Goal: Task Accomplishment & Management: Use online tool/utility

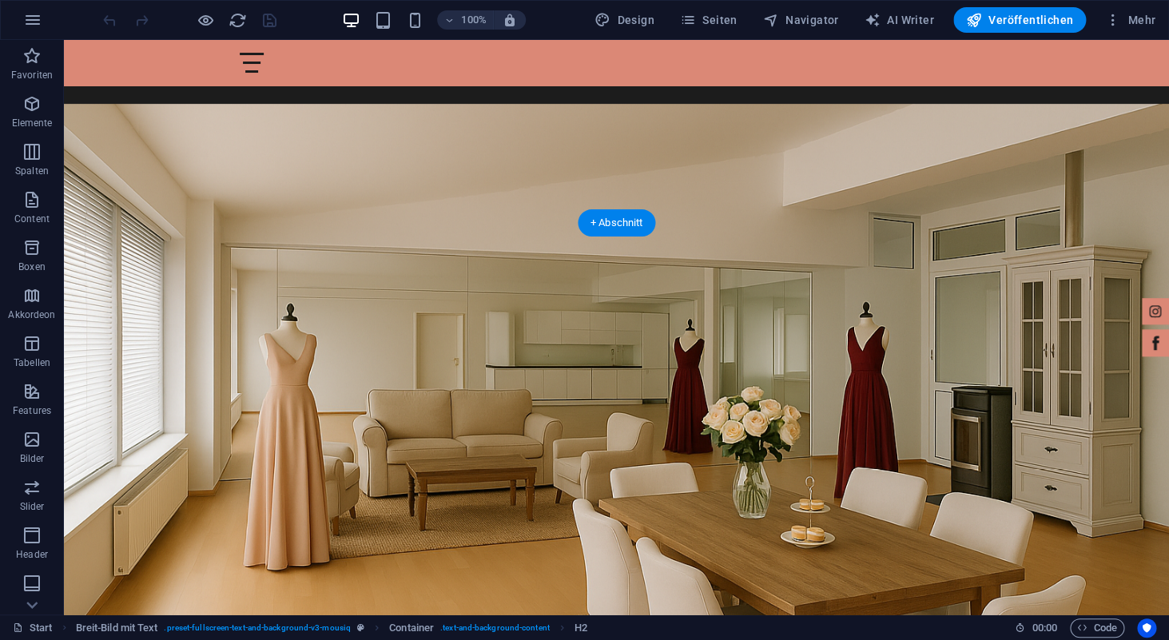
scroll to position [1873, 0]
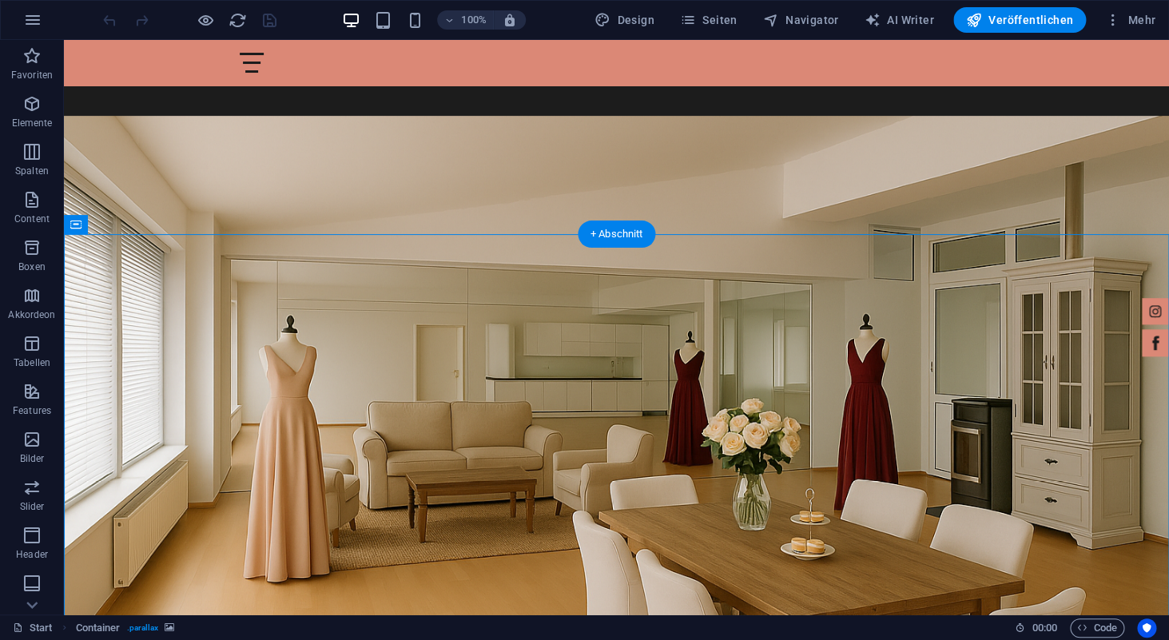
click at [830, 22] on span "Navigator" at bounding box center [801, 20] width 76 height 16
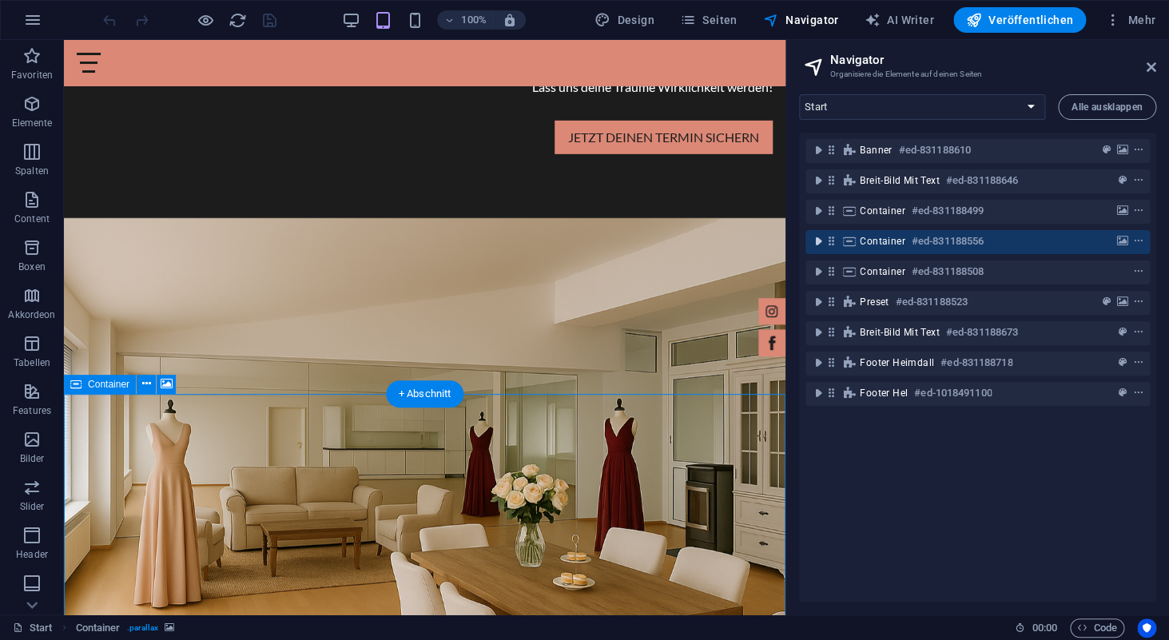
click at [818, 244] on icon "toggle-expand" at bounding box center [818, 241] width 16 height 16
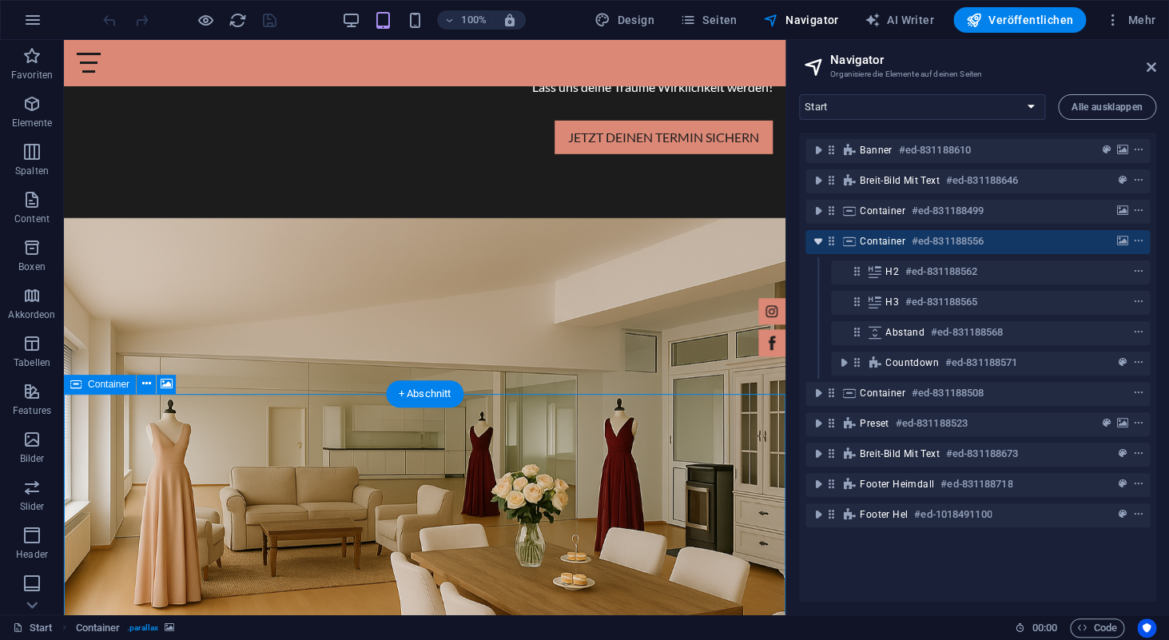
click at [818, 244] on icon "toggle-expand" at bounding box center [818, 241] width 16 height 16
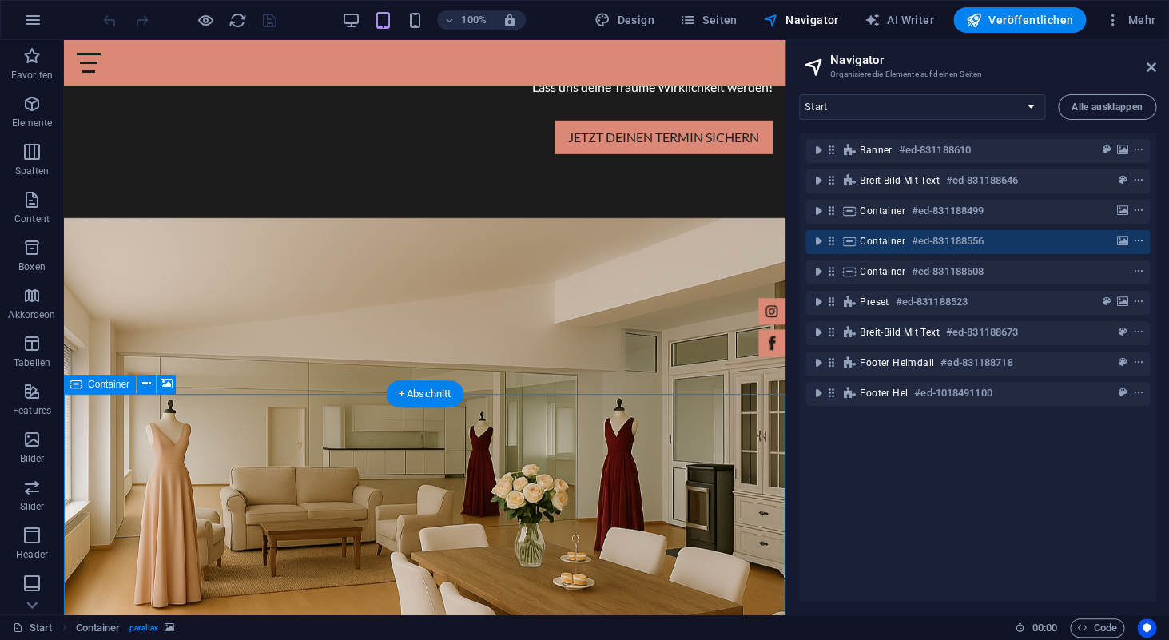
click at [1137, 241] on icon "context-menu" at bounding box center [1138, 241] width 11 height 11
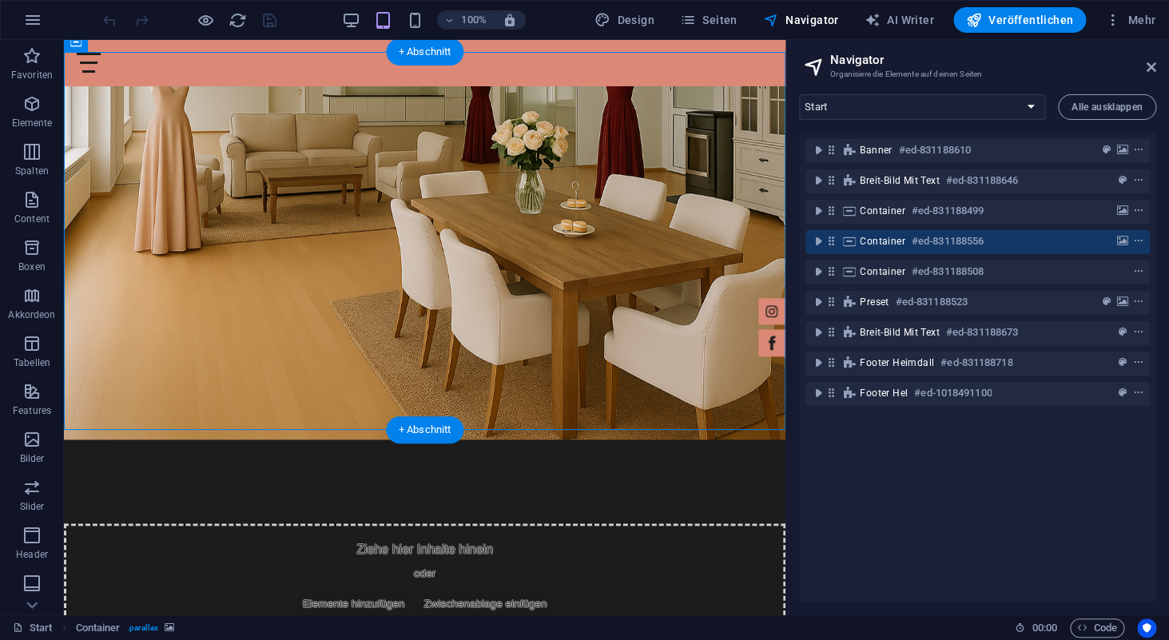
scroll to position [2215, 0]
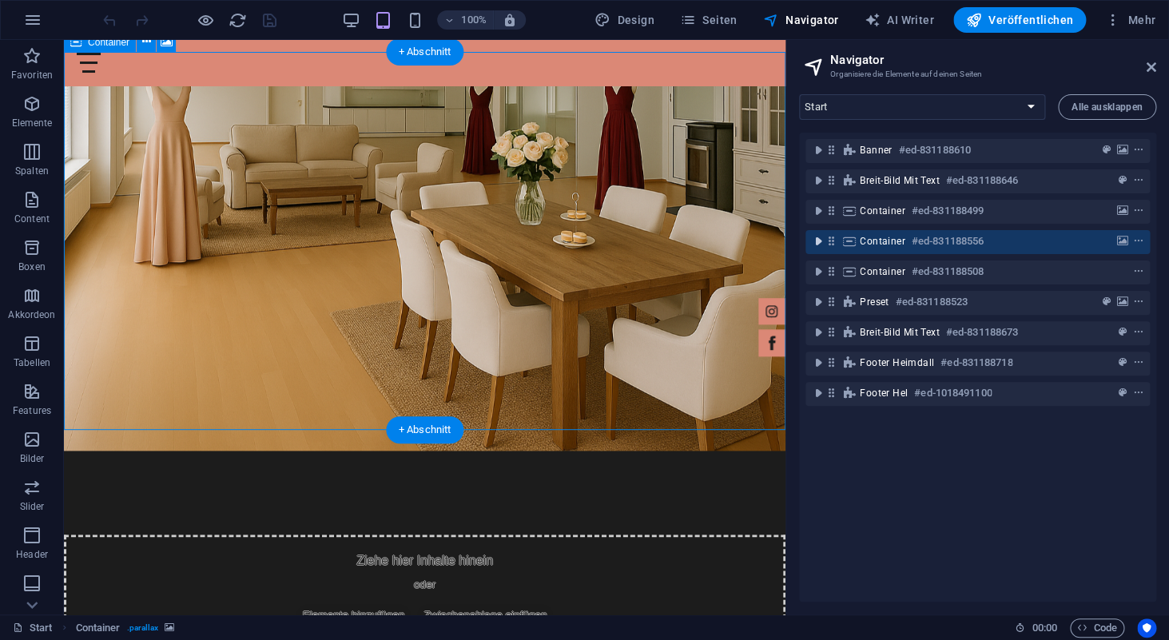
click at [816, 246] on icon "toggle-expand" at bounding box center [818, 241] width 16 height 16
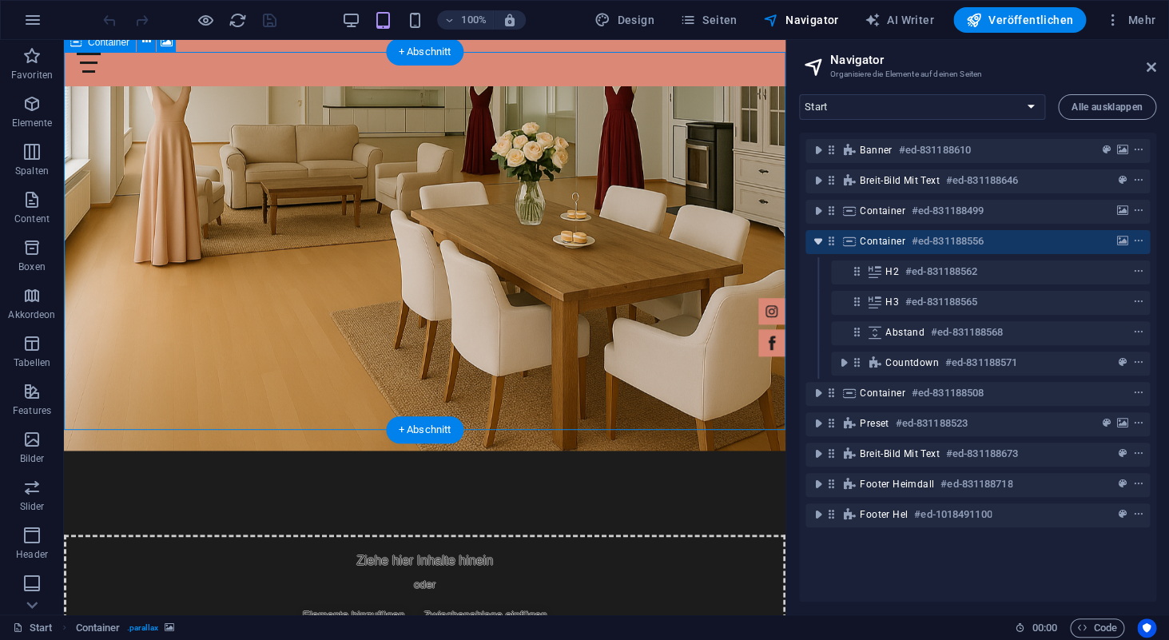
click at [816, 246] on icon "toggle-expand" at bounding box center [818, 241] width 16 height 16
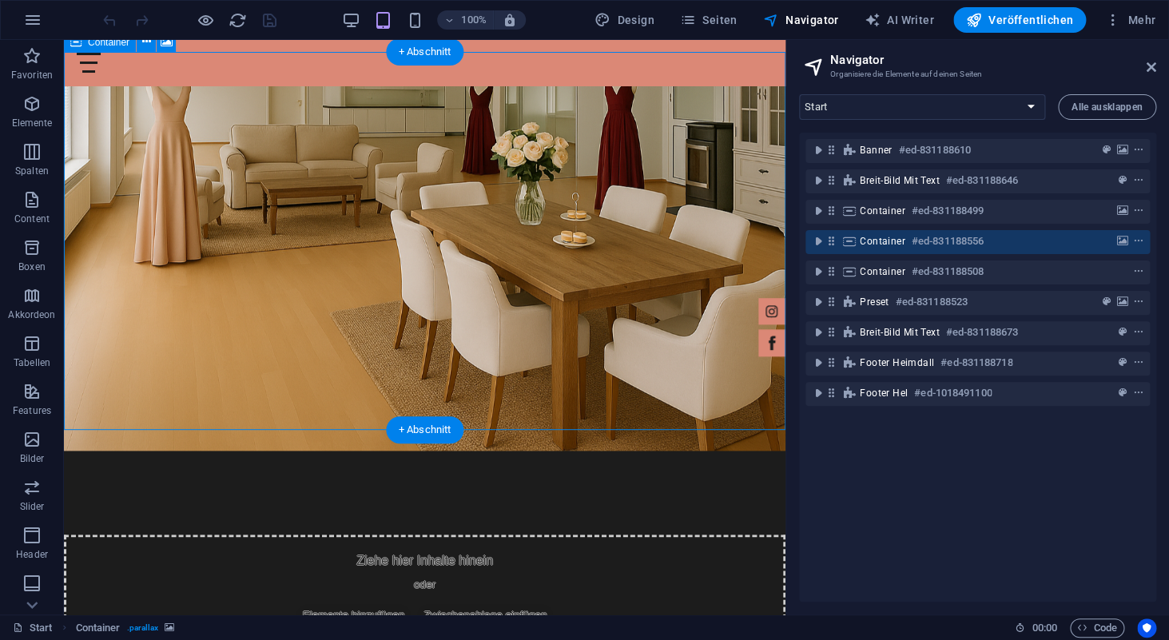
click at [869, 240] on span "Container" at bounding box center [883, 241] width 46 height 13
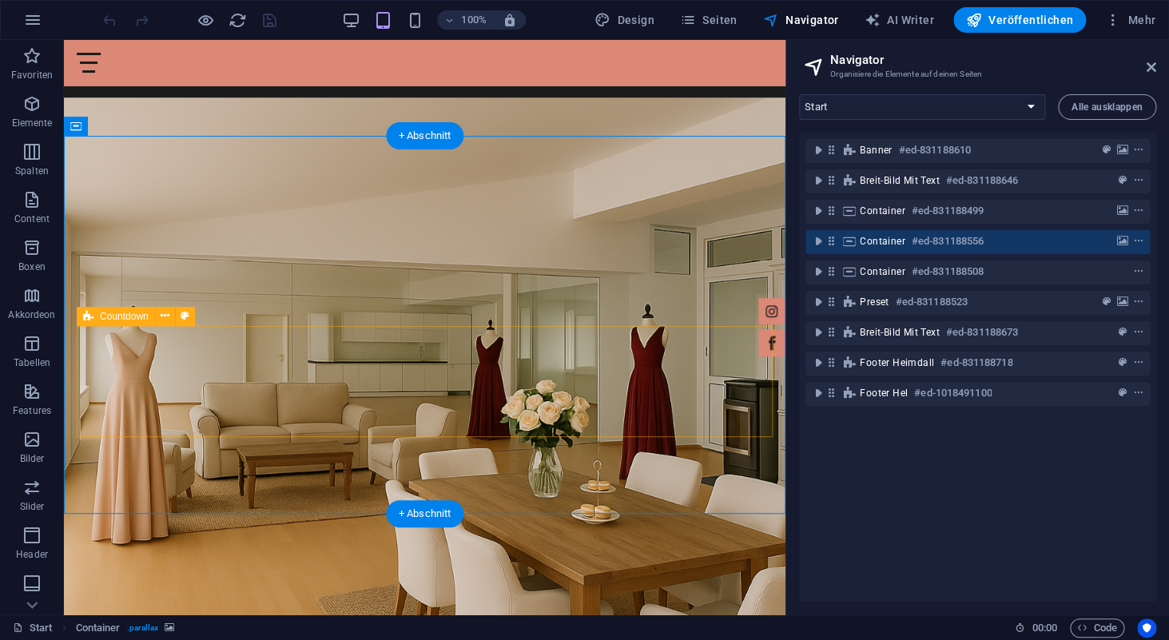
scroll to position [2123, 0]
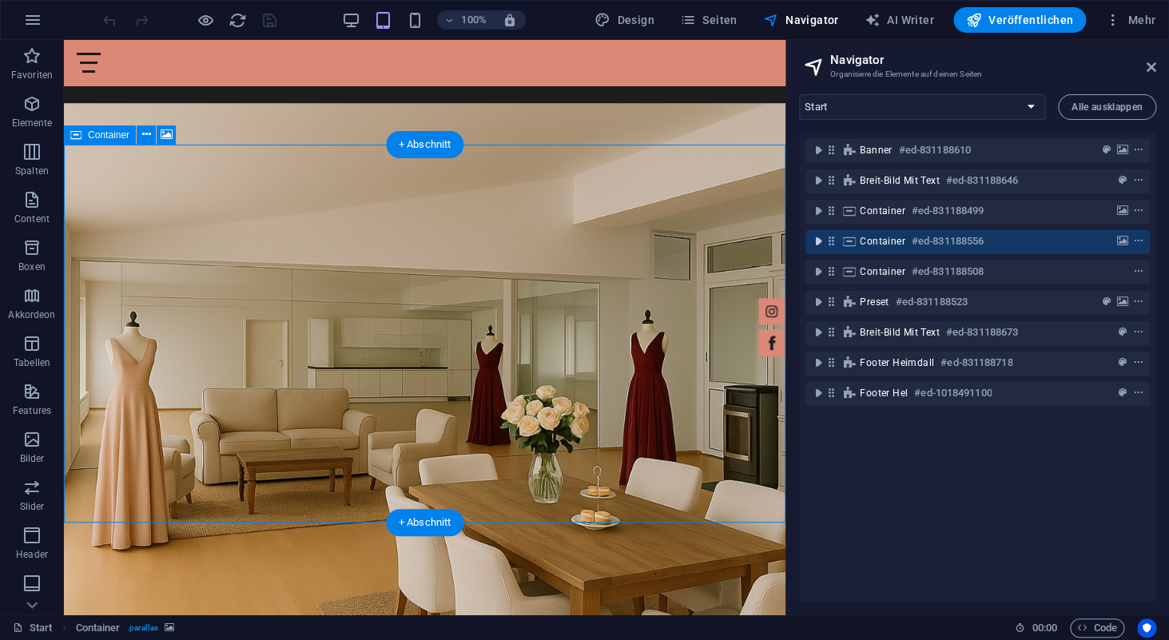
click at [816, 241] on icon "toggle-expand" at bounding box center [818, 241] width 16 height 16
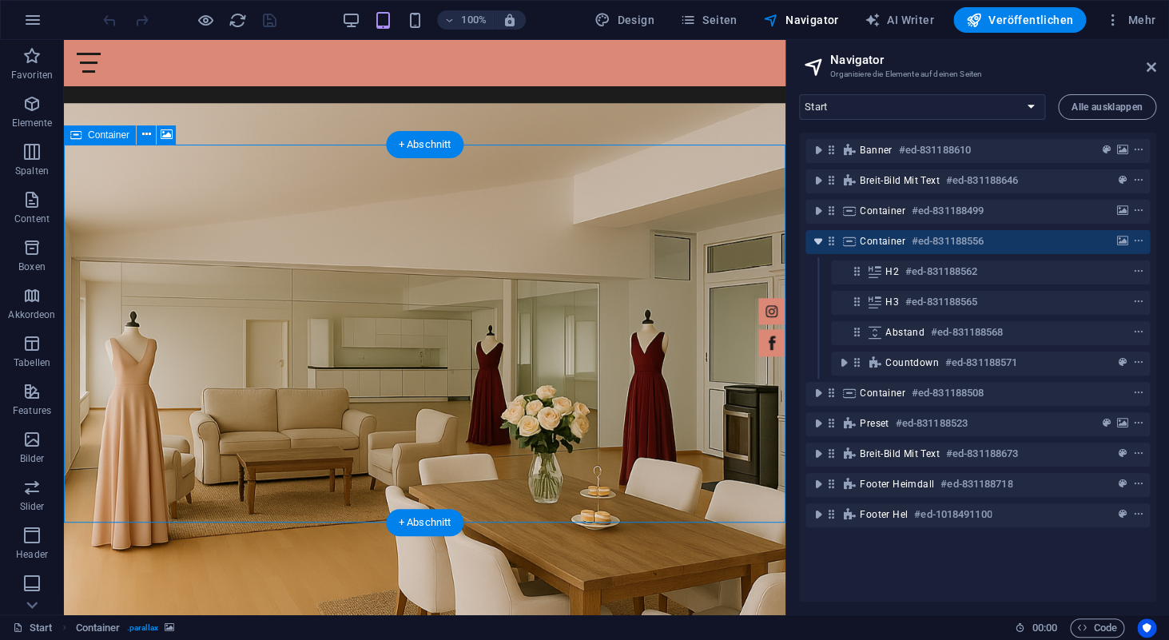
click at [816, 241] on icon "toggle-expand" at bounding box center [818, 241] width 16 height 16
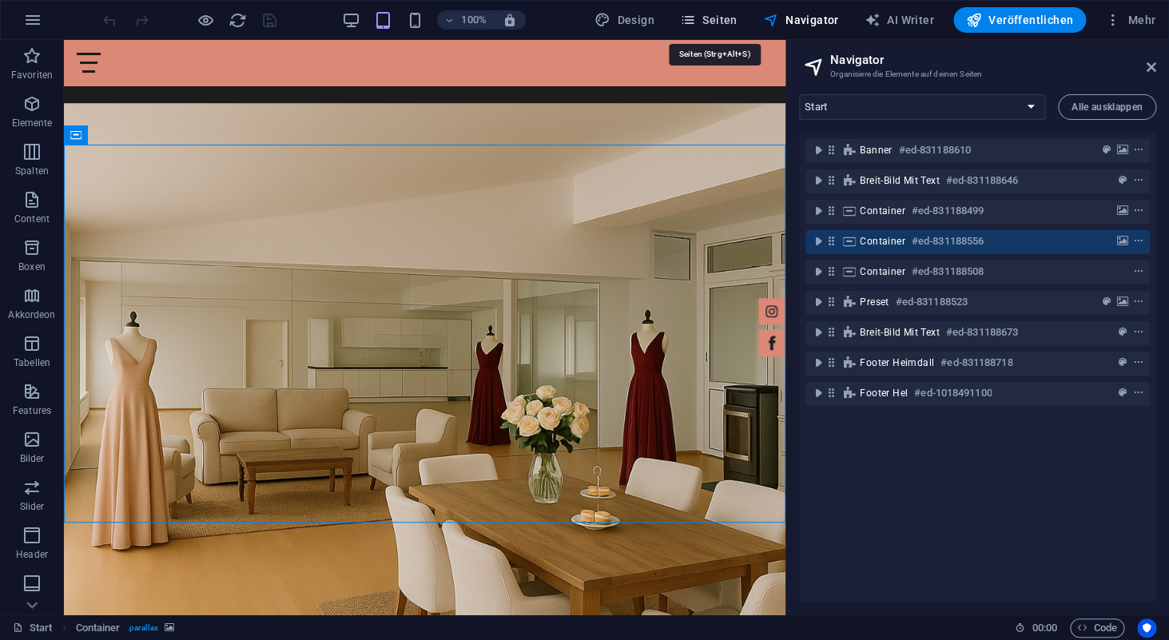
click at [712, 23] on span "Seiten" at bounding box center [709, 20] width 58 height 16
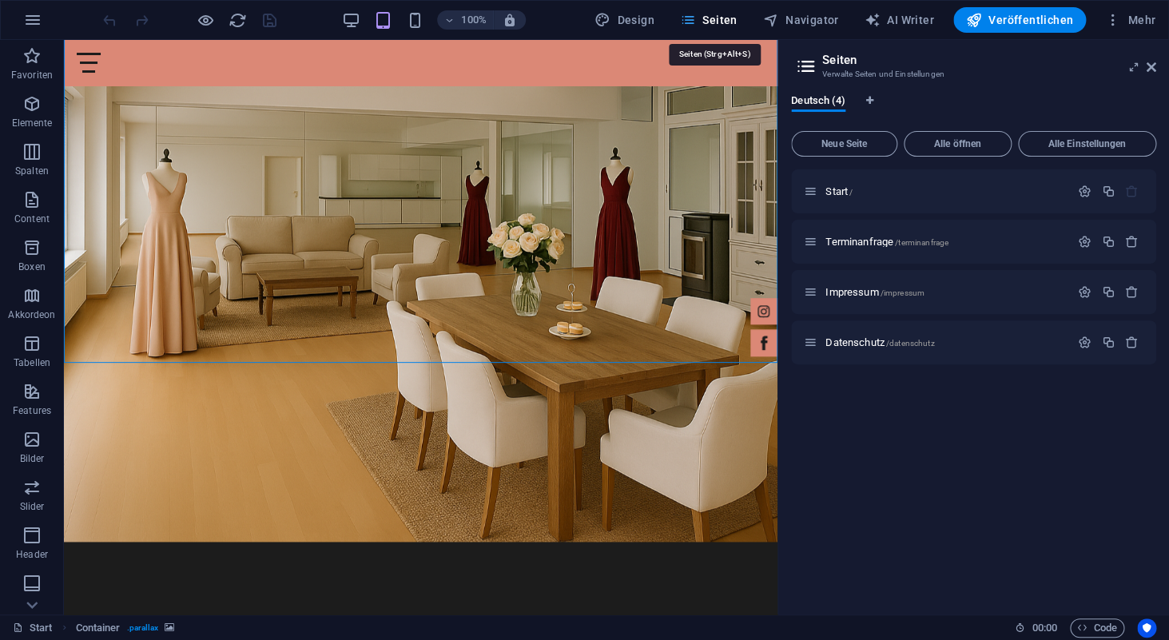
scroll to position [2274, 0]
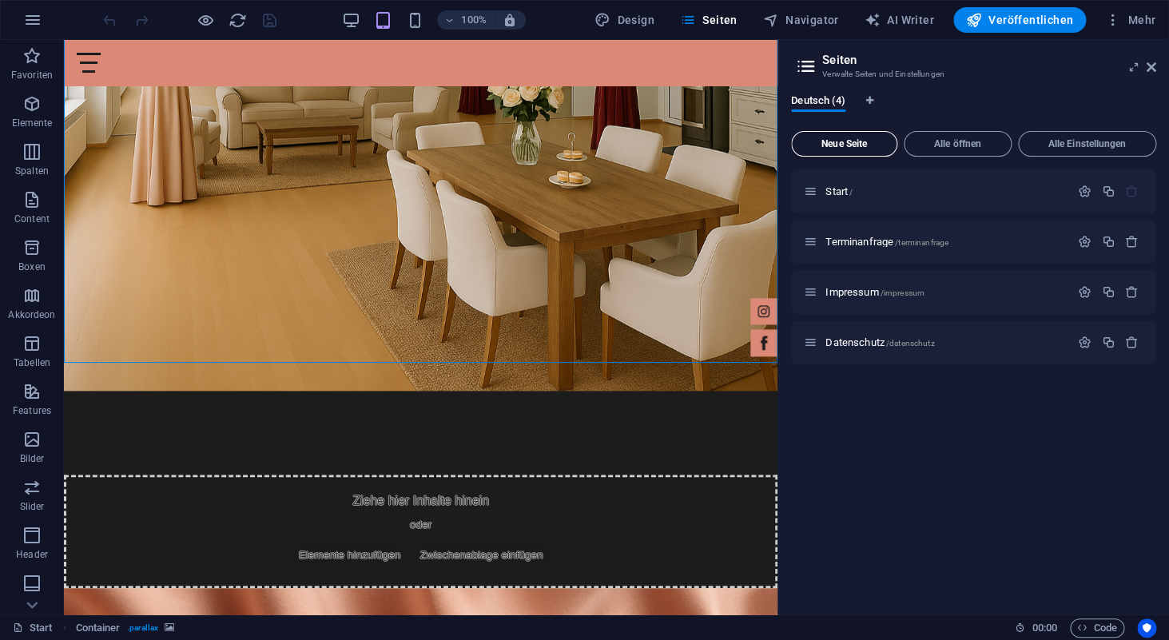
click at [873, 136] on button "Neue Seite" at bounding box center [844, 144] width 106 height 26
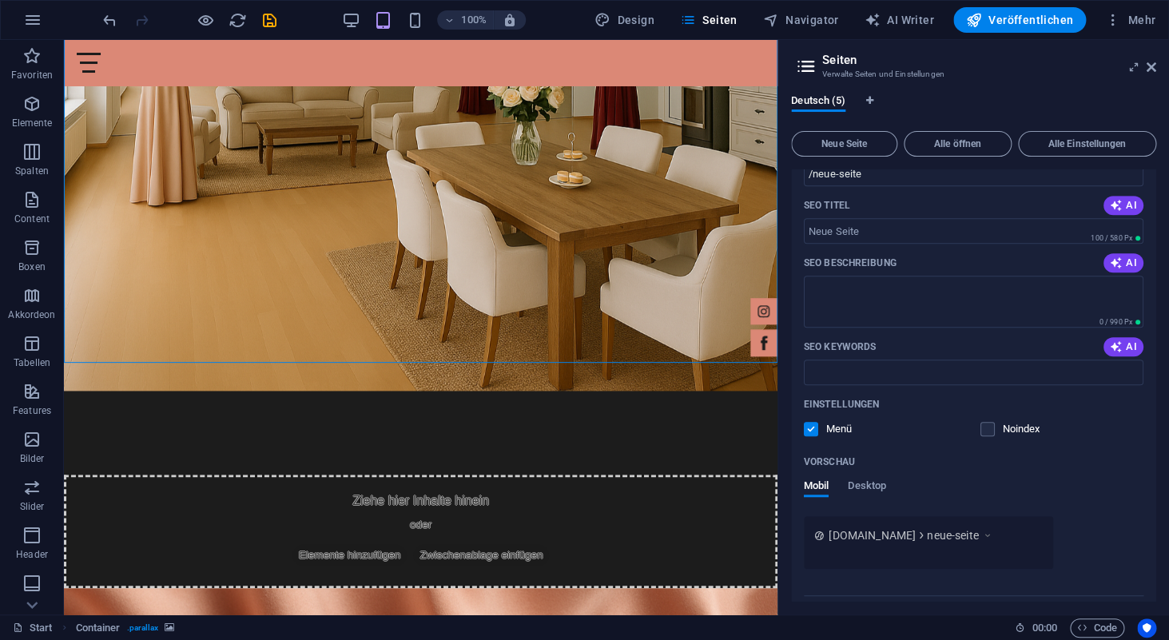
scroll to position [348, 0]
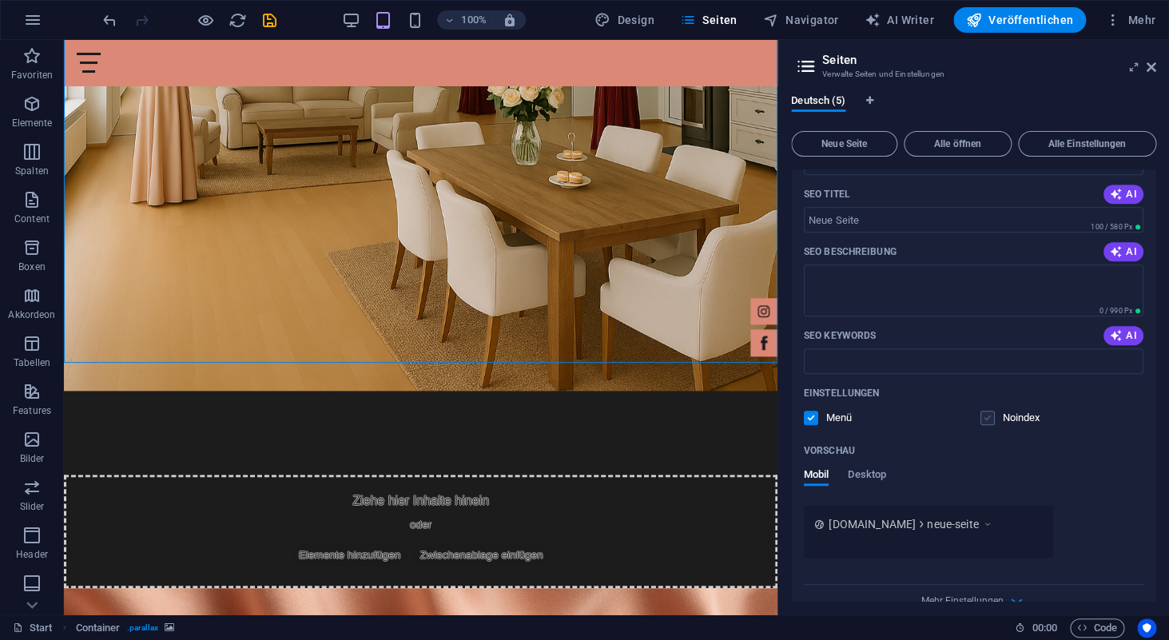
click at [987, 421] on label at bounding box center [988, 418] width 14 height 14
click at [0, 0] on input "checkbox" at bounding box center [0, 0] width 0 height 0
click at [811, 420] on label at bounding box center [811, 418] width 14 height 14
click at [0, 0] on input "checkbox" at bounding box center [0, 0] width 0 height 0
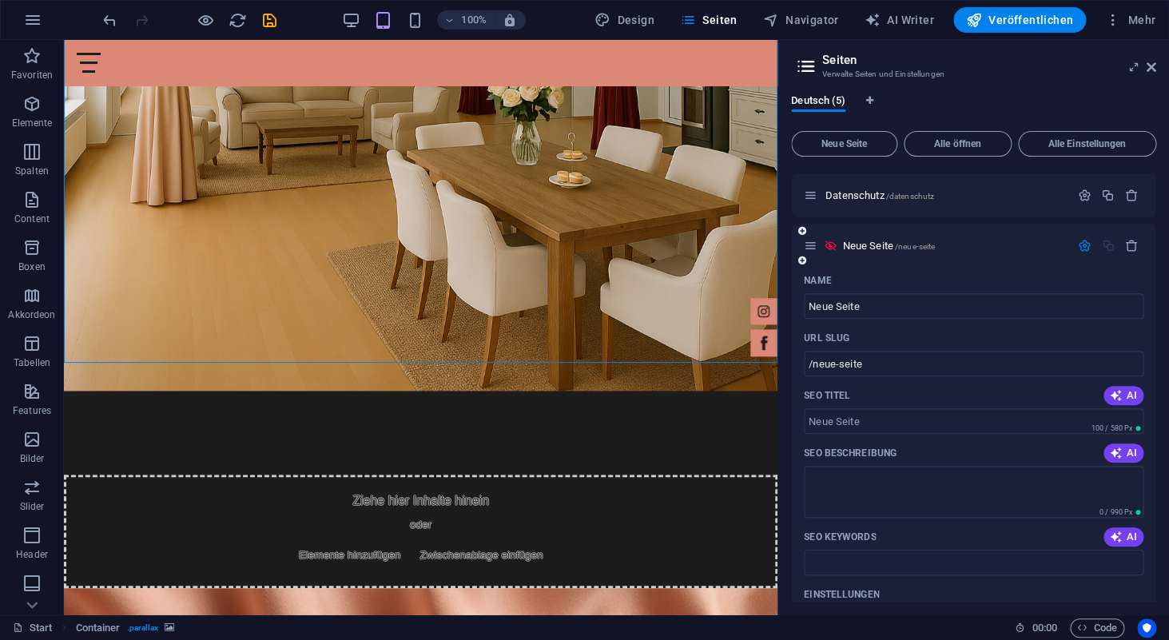
scroll to position [141, 0]
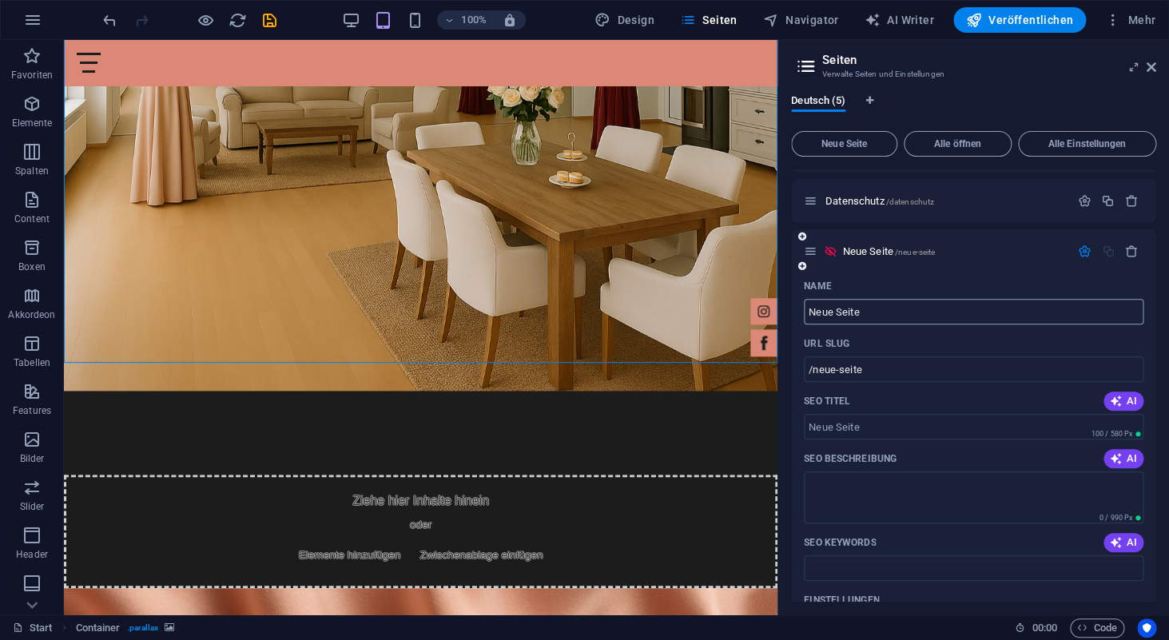
click at [886, 320] on input "Neue Seite" at bounding box center [974, 312] width 340 height 26
type input "vo"
type input "/vo"
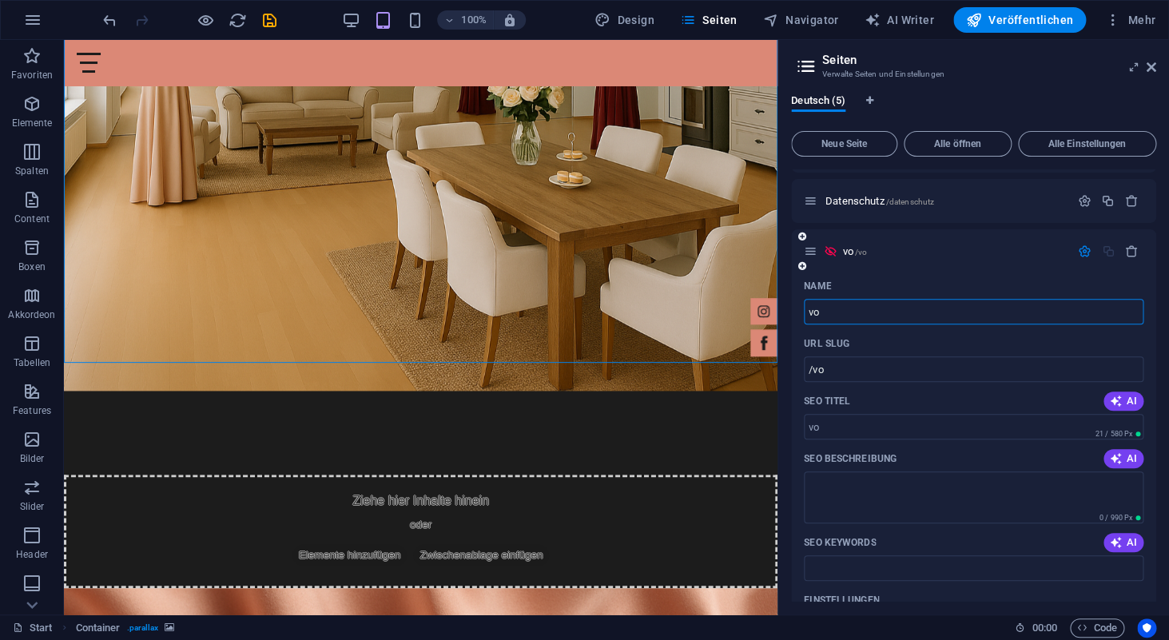
type input "v"
type input "/"
type input "event"
type input "/event"
type input "event"
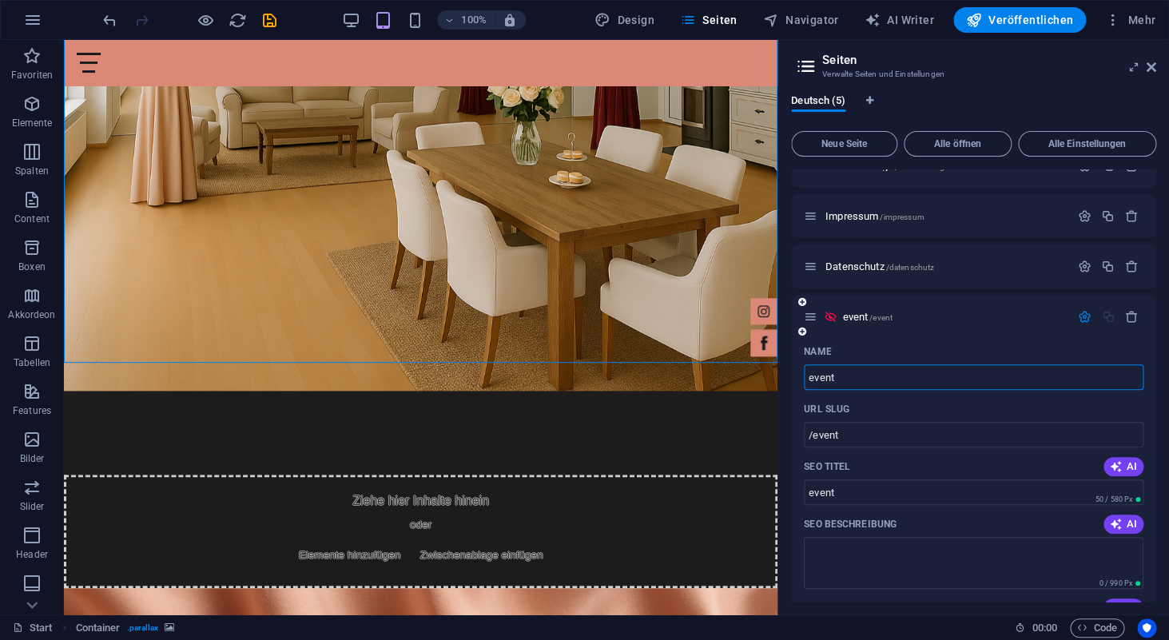
scroll to position [78, 0]
click at [873, 376] on input "event" at bounding box center [974, 376] width 340 height 26
click at [905, 364] on input "event" at bounding box center [974, 376] width 340 height 26
click at [913, 346] on div "Name" at bounding box center [974, 350] width 340 height 26
click at [919, 312] on p "event /event" at bounding box center [953, 315] width 223 height 10
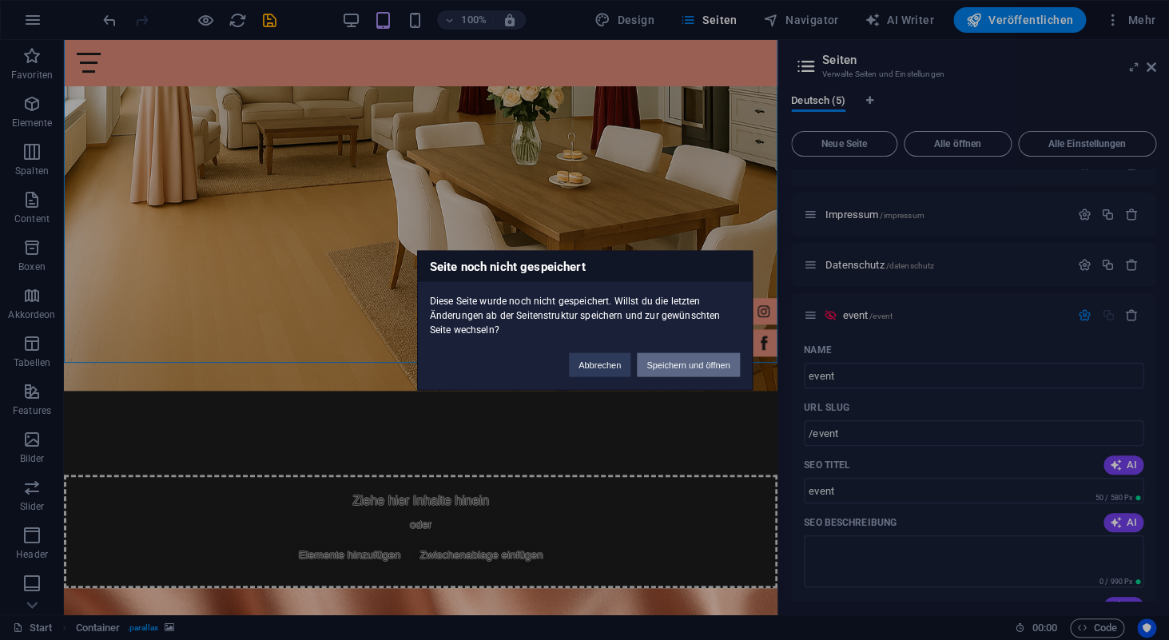
click at [694, 365] on button "Speichern und öffnen" at bounding box center [688, 364] width 102 height 24
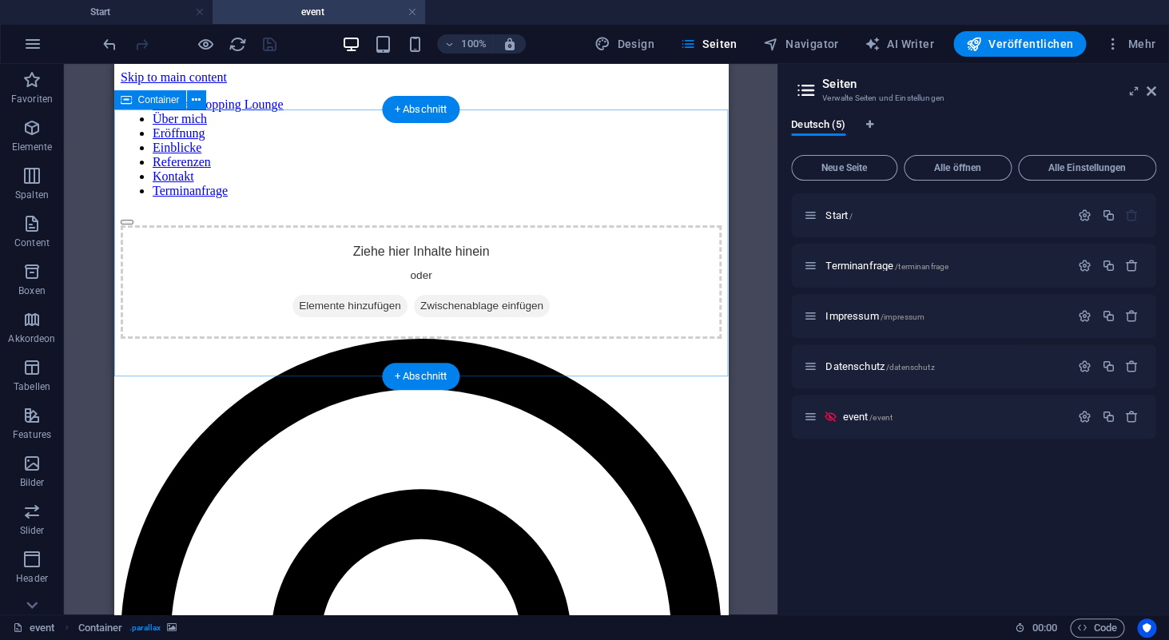
scroll to position [0, 0]
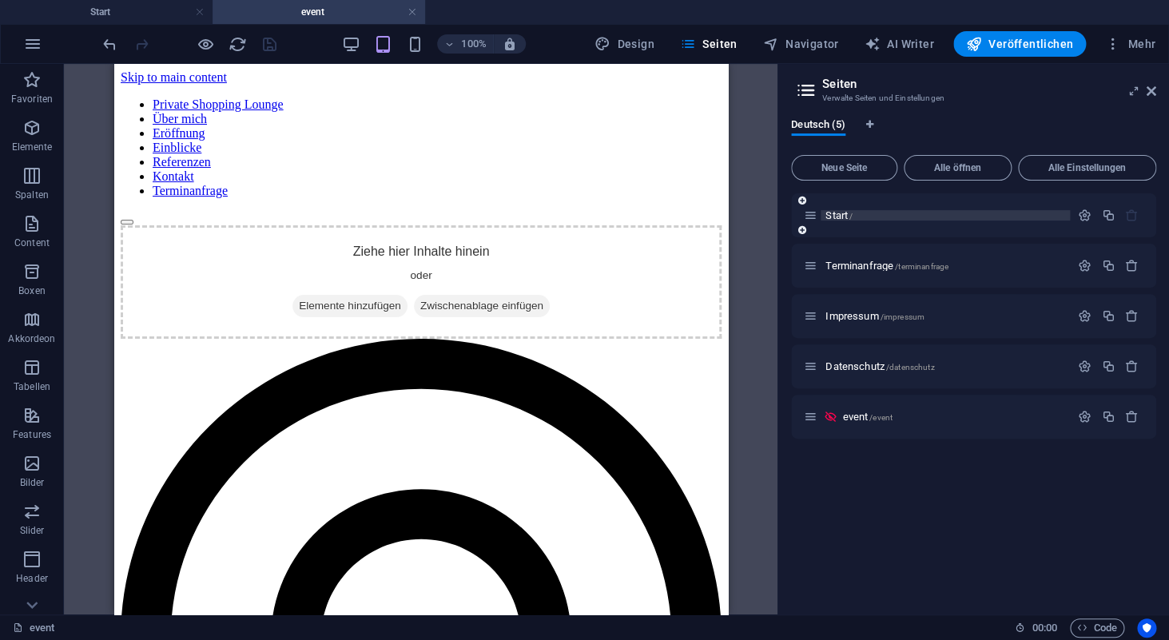
click at [833, 218] on span "Start /" at bounding box center [839, 215] width 27 height 12
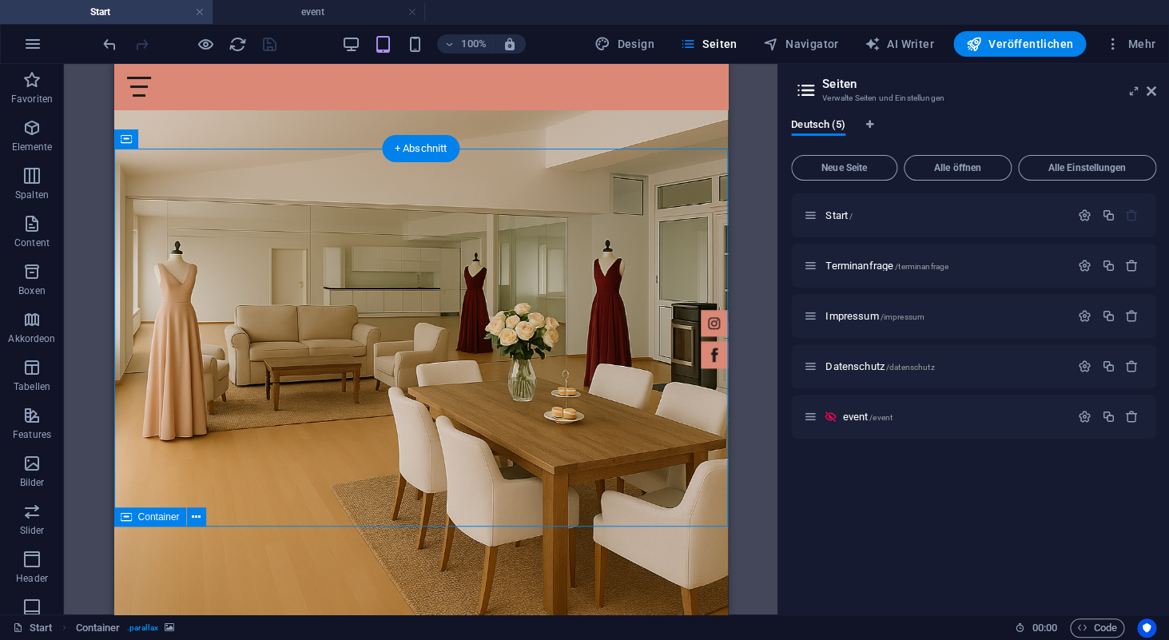
scroll to position [2068, 0]
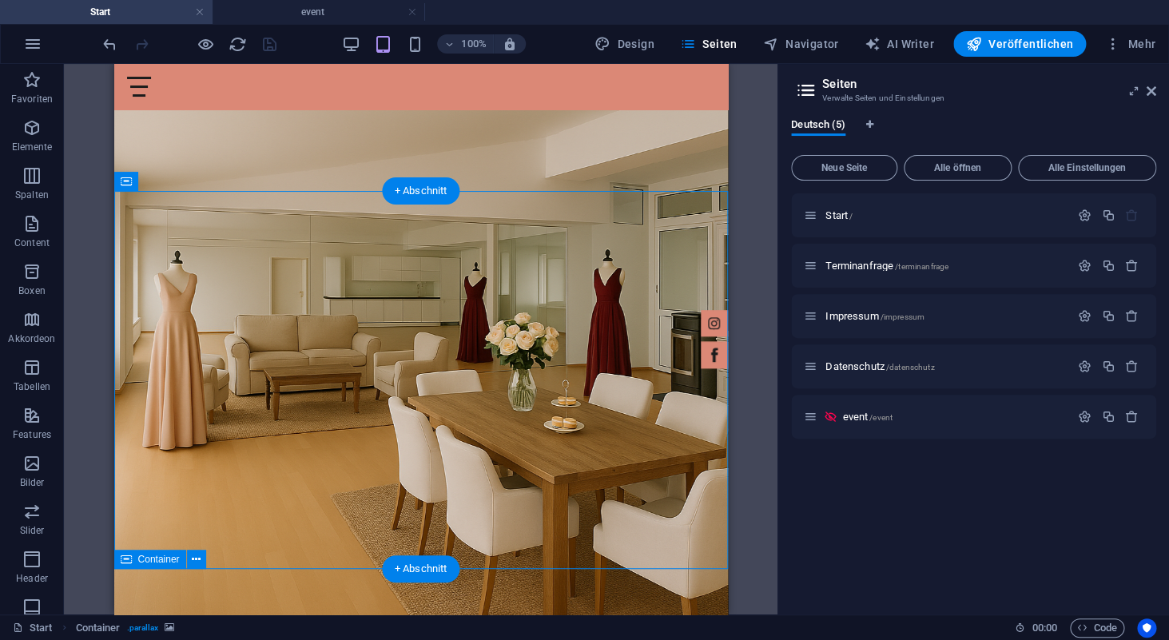
click at [800, 49] on span "Navigator" at bounding box center [801, 44] width 76 height 16
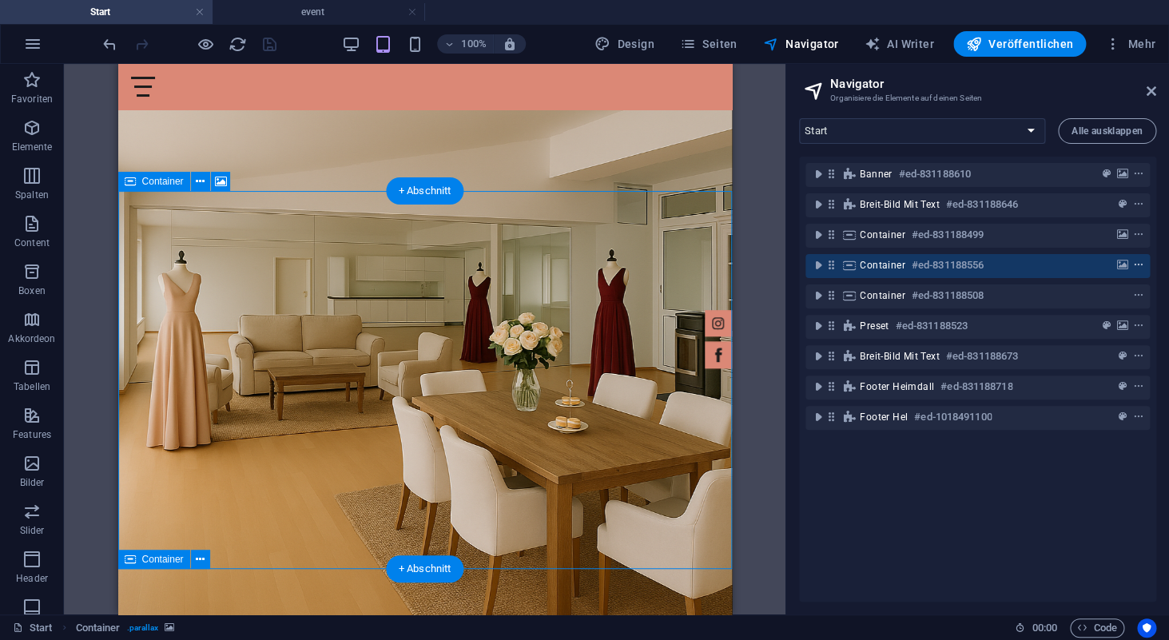
click at [1139, 264] on icon "context-menu" at bounding box center [1138, 265] width 11 height 11
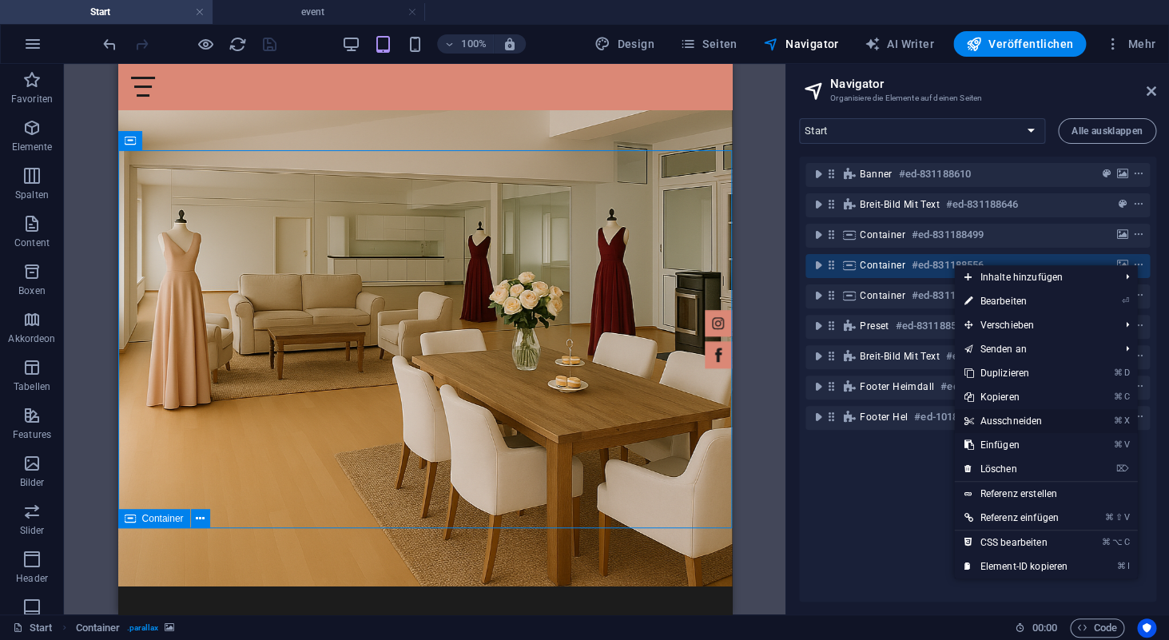
click at [1039, 417] on link "⌘ X Ausschneiden" at bounding box center [1015, 421] width 123 height 24
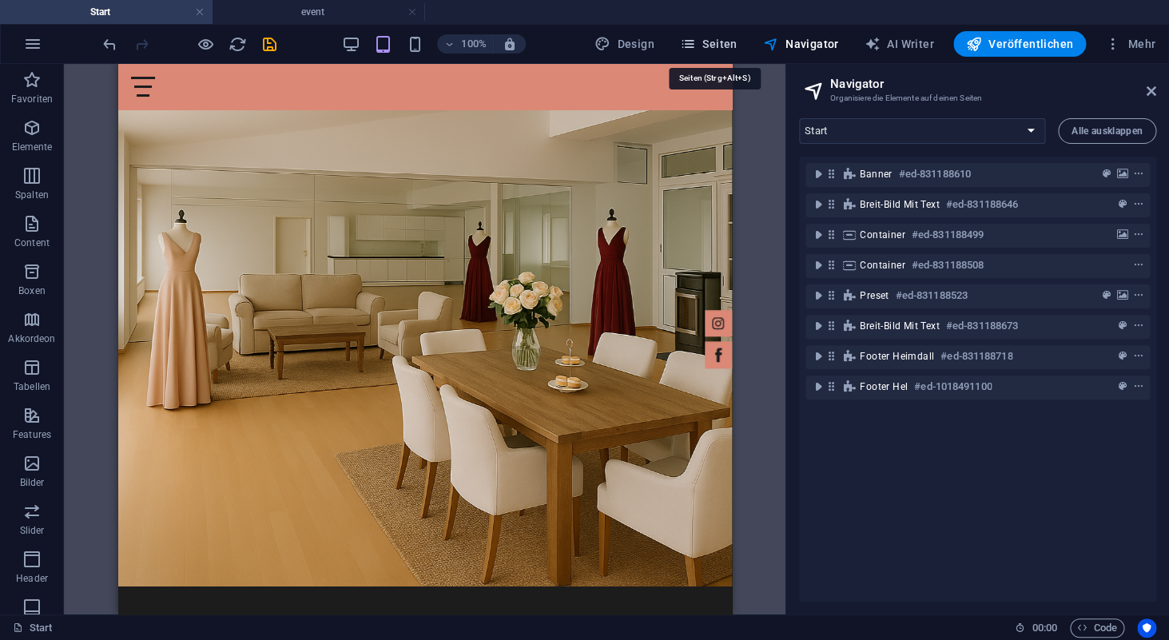
click at [726, 47] on span "Seiten" at bounding box center [709, 44] width 58 height 16
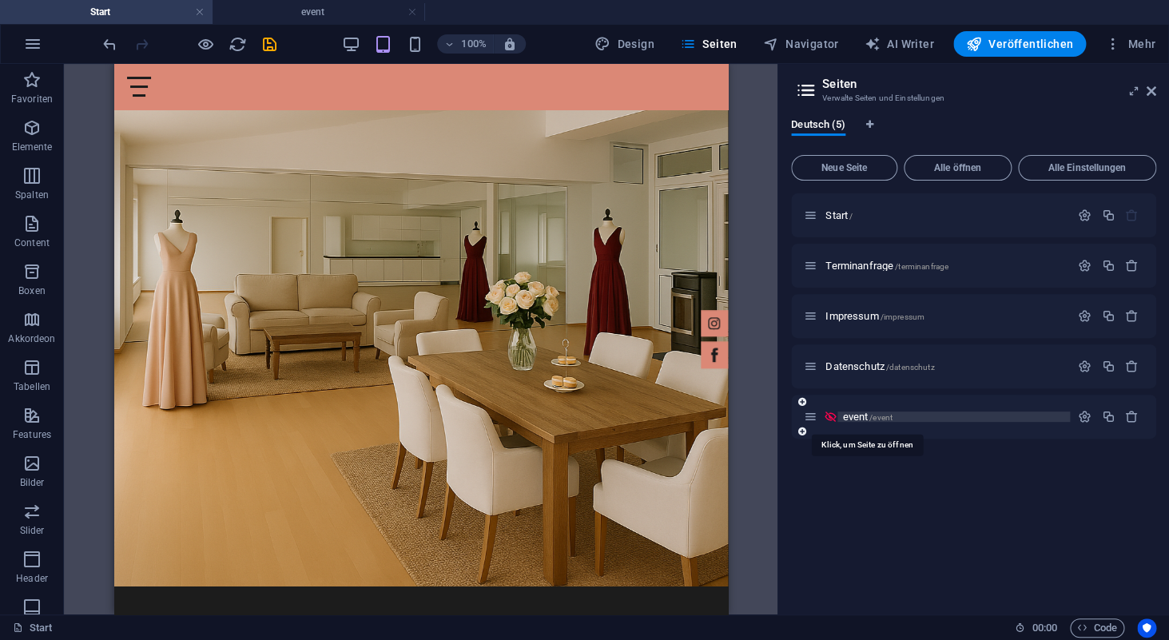
click at [854, 421] on span "event /event" at bounding box center [867, 417] width 50 height 12
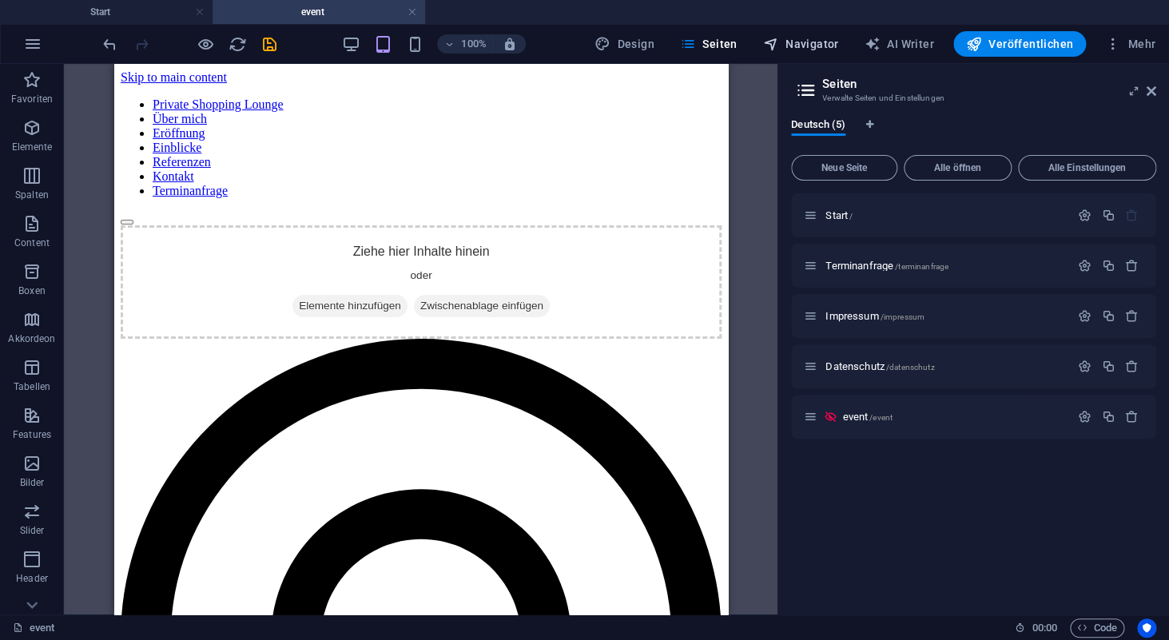
click at [810, 50] on span "Navigator" at bounding box center [801, 44] width 76 height 16
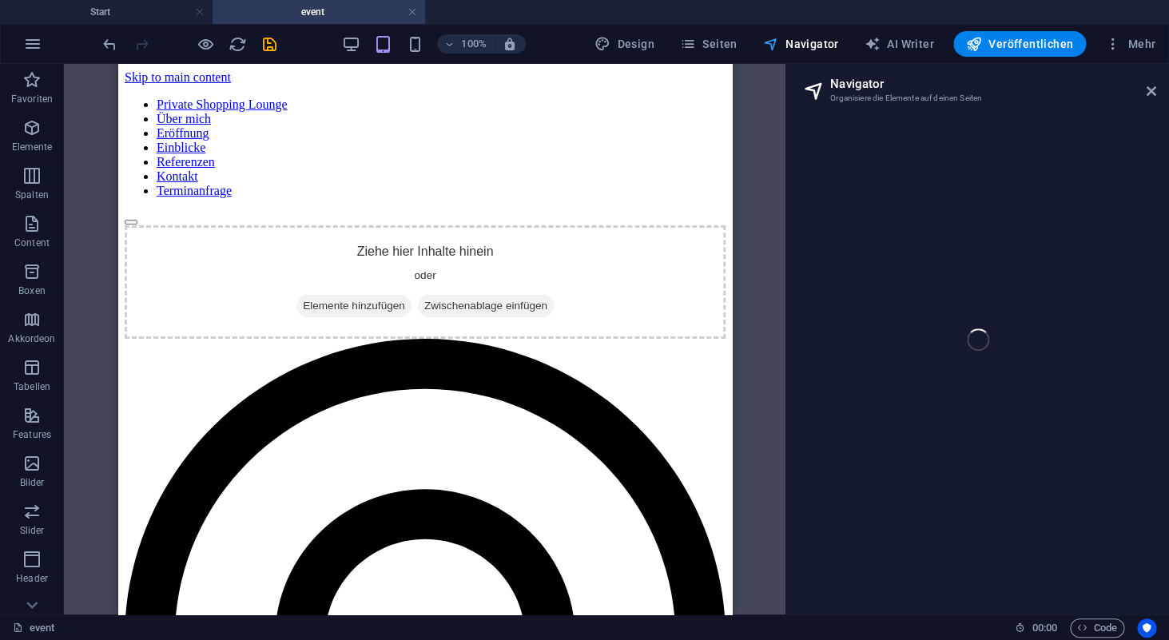
select select "18328619-de"
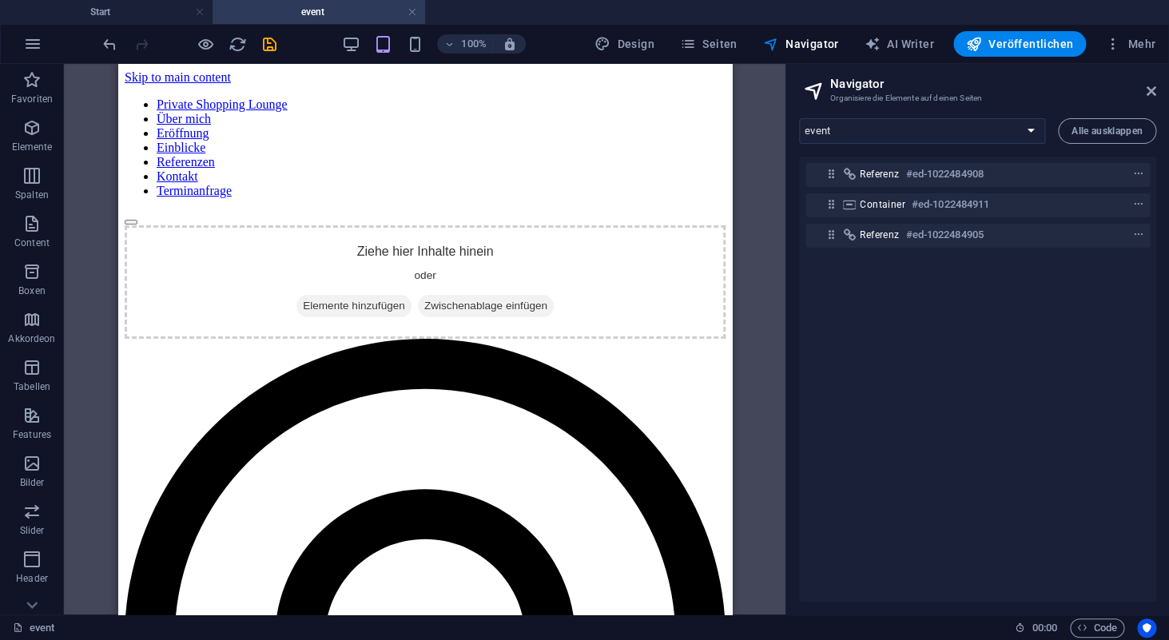
click at [1003, 343] on div "Referenz #ed-1022484908 Container #ed-1022484911 Referenz #ed-1022484905" at bounding box center [977, 379] width 357 height 445
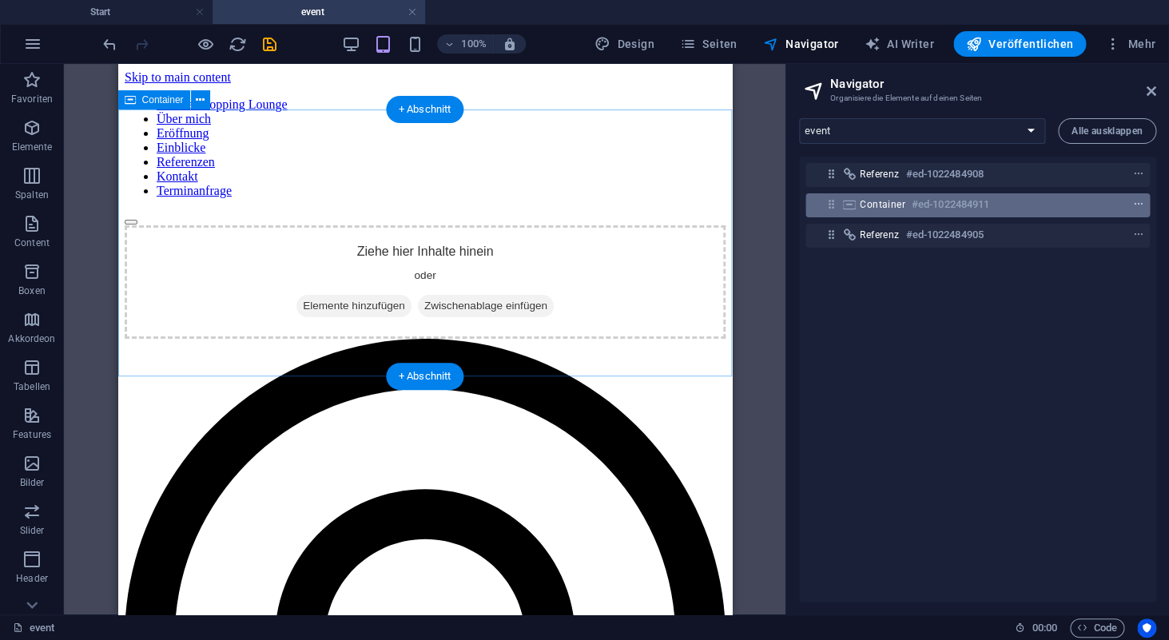
click at [1140, 202] on icon "context-menu" at bounding box center [1138, 204] width 11 height 11
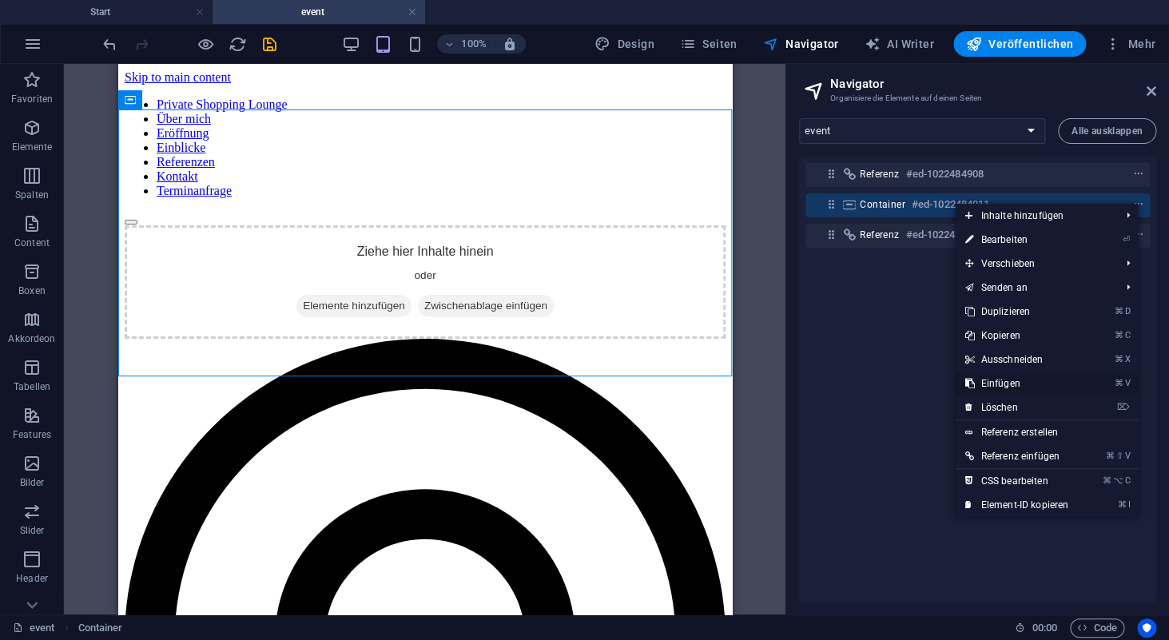
click at [1021, 381] on link "⌘ V Einfügen" at bounding box center [1016, 384] width 123 height 24
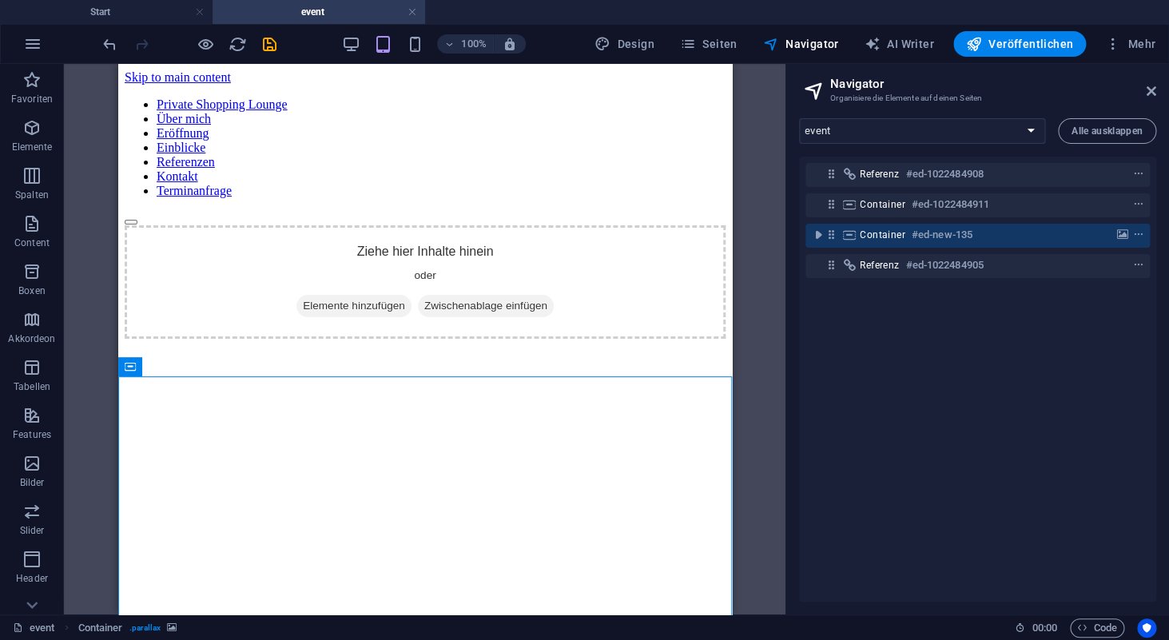
click at [938, 366] on div "Referenz #ed-1022484908 Container #ed-1022484911 Container #ed-new-135 Referenz…" at bounding box center [977, 379] width 357 height 445
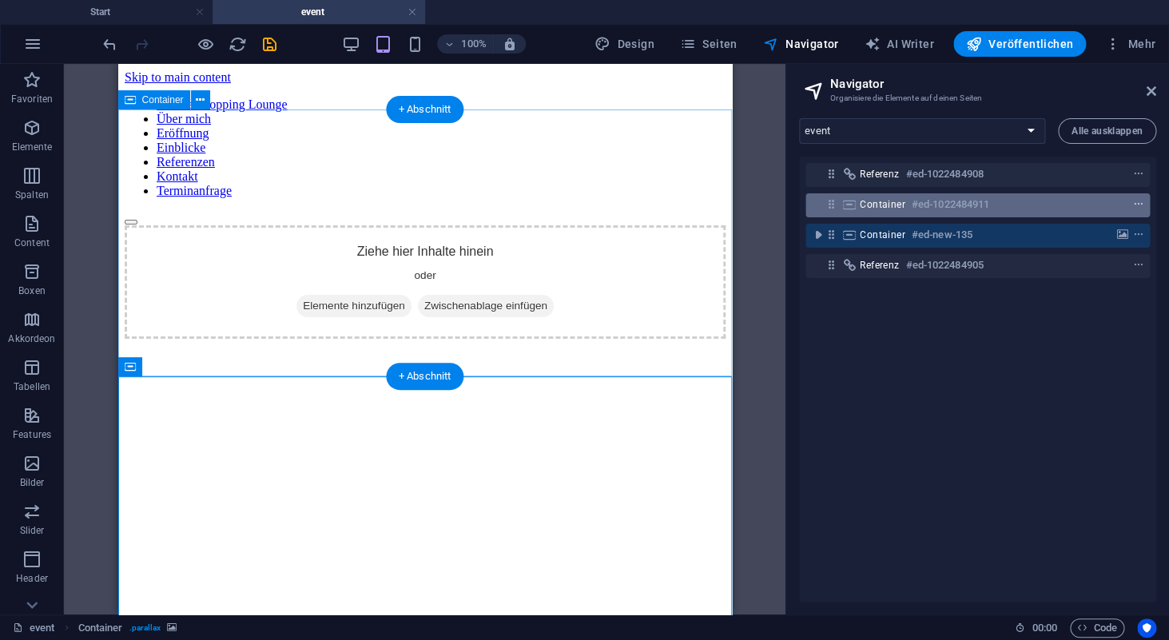
click at [1133, 208] on span "context-menu" at bounding box center [1139, 204] width 16 height 11
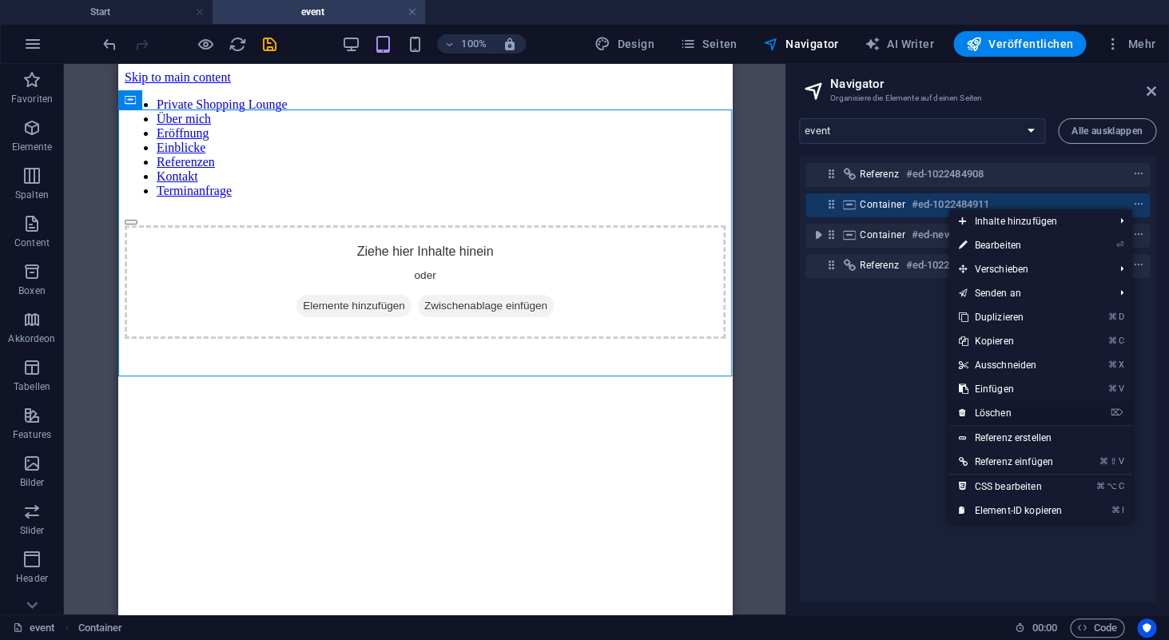
click at [1004, 411] on link "⌦ Löschen" at bounding box center [1010, 413] width 123 height 24
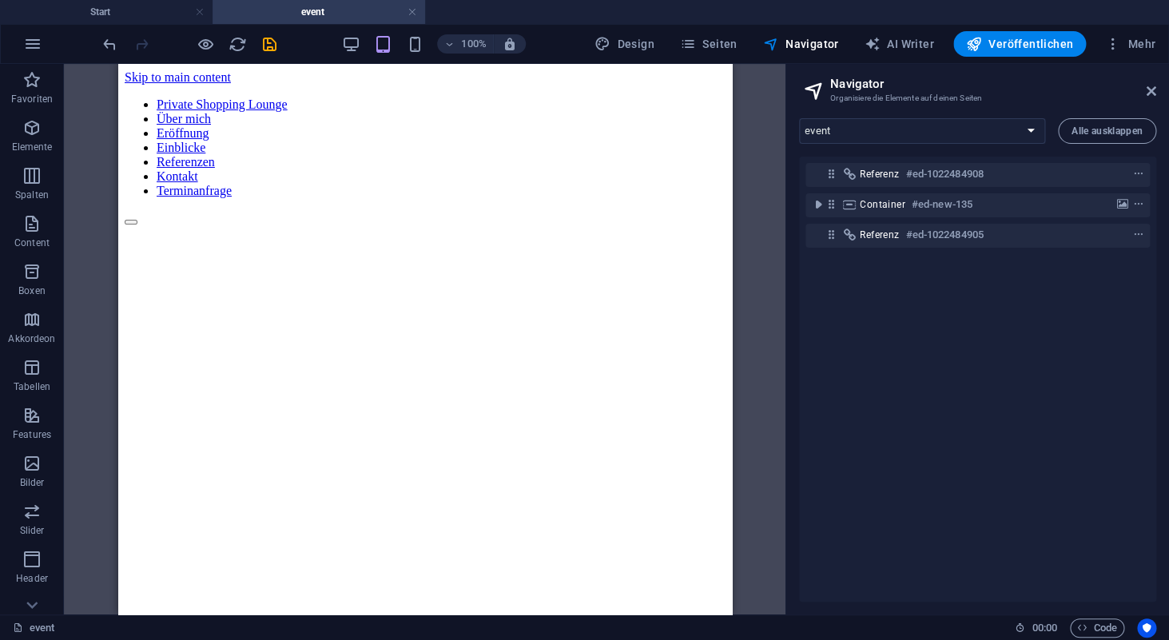
click at [947, 388] on div "Referenz #ed-1022484908 Container #ed-new-135 Referenz #ed-1022484905" at bounding box center [977, 379] width 357 height 445
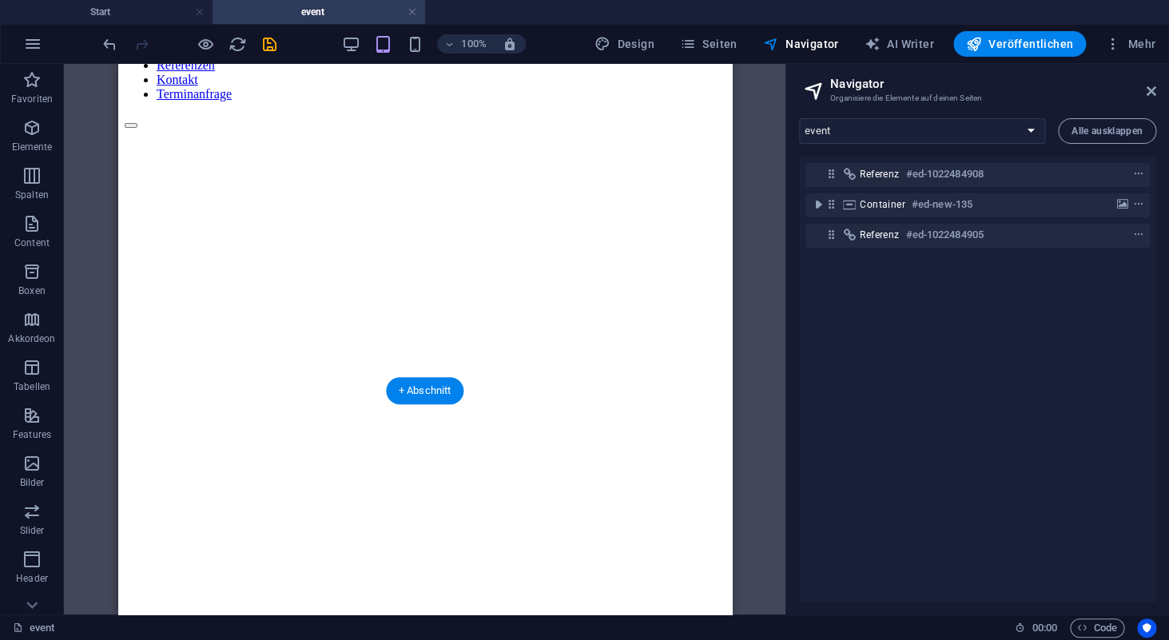
scroll to position [0, 0]
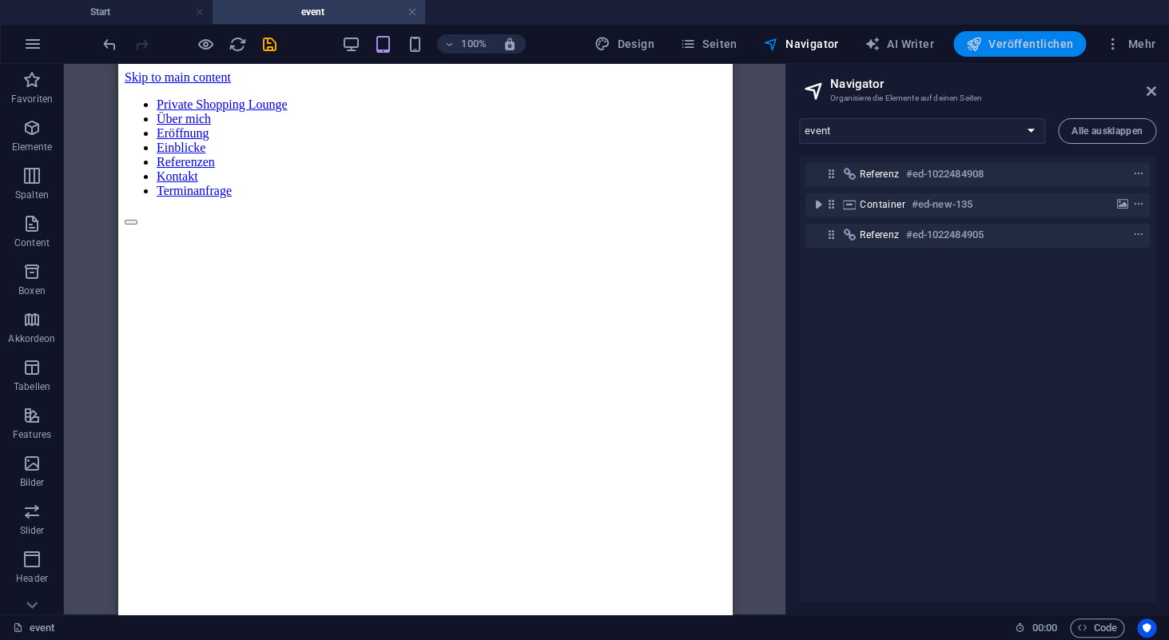
click at [1029, 47] on span "Veröffentlichen" at bounding box center [1019, 44] width 107 height 16
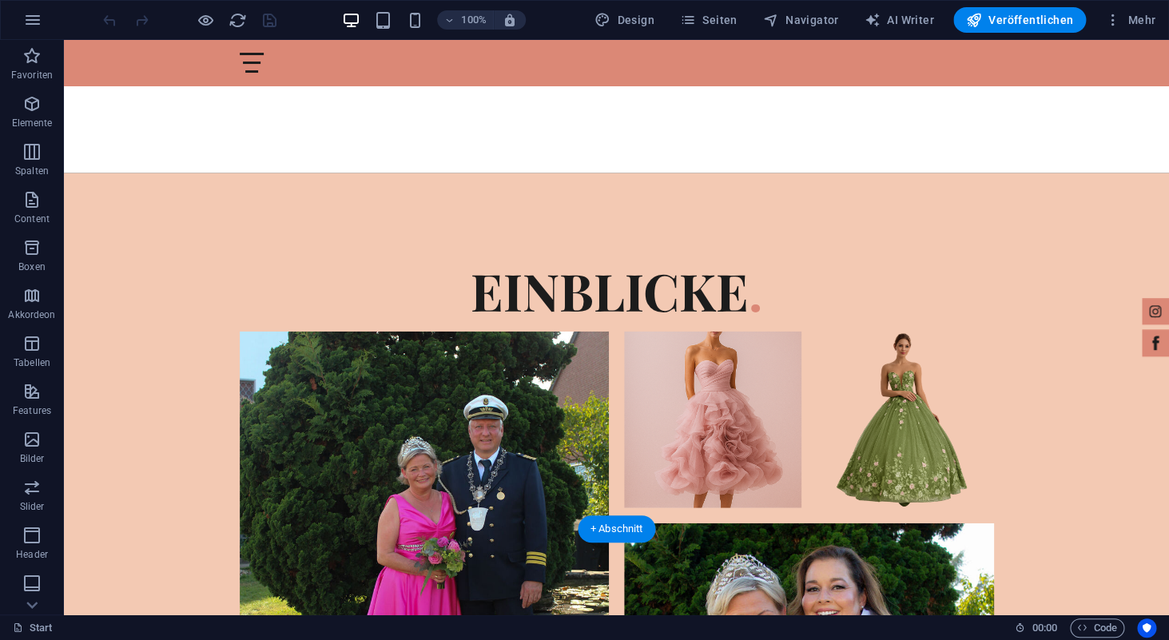
scroll to position [3967, 0]
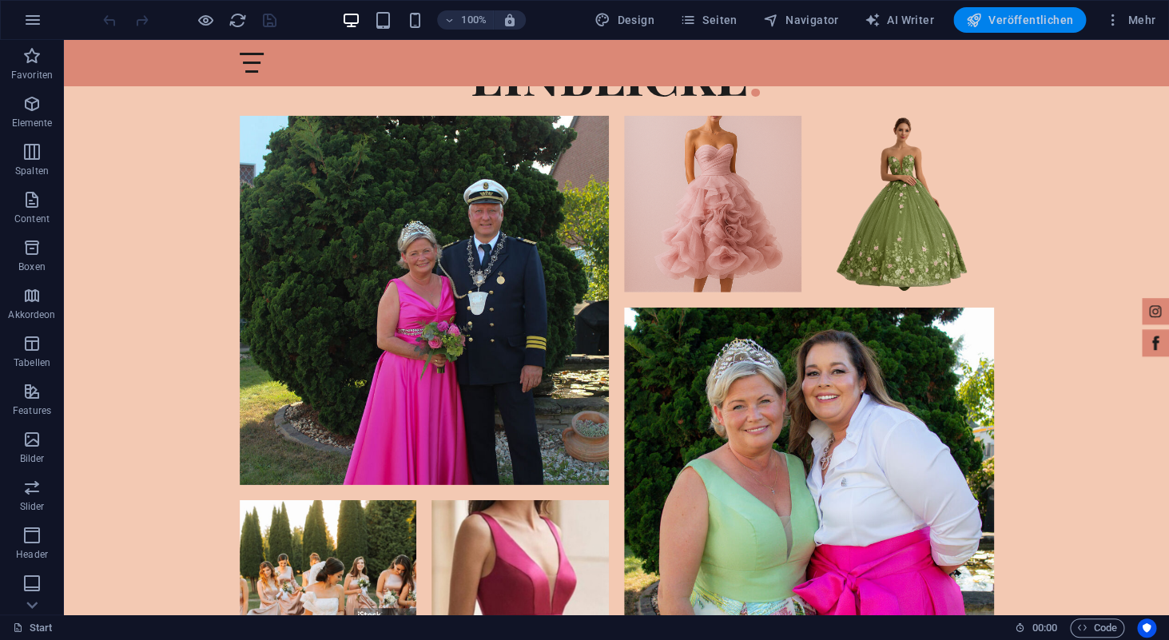
click at [1044, 15] on span "Veröffentlichen" at bounding box center [1019, 20] width 107 height 16
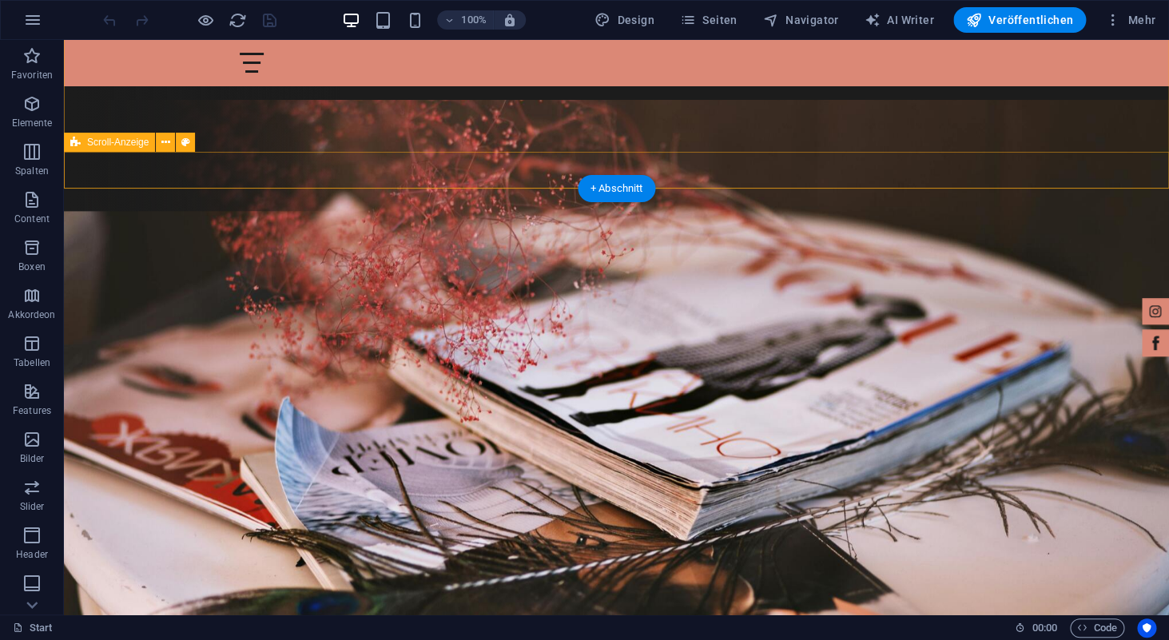
scroll to position [339, 0]
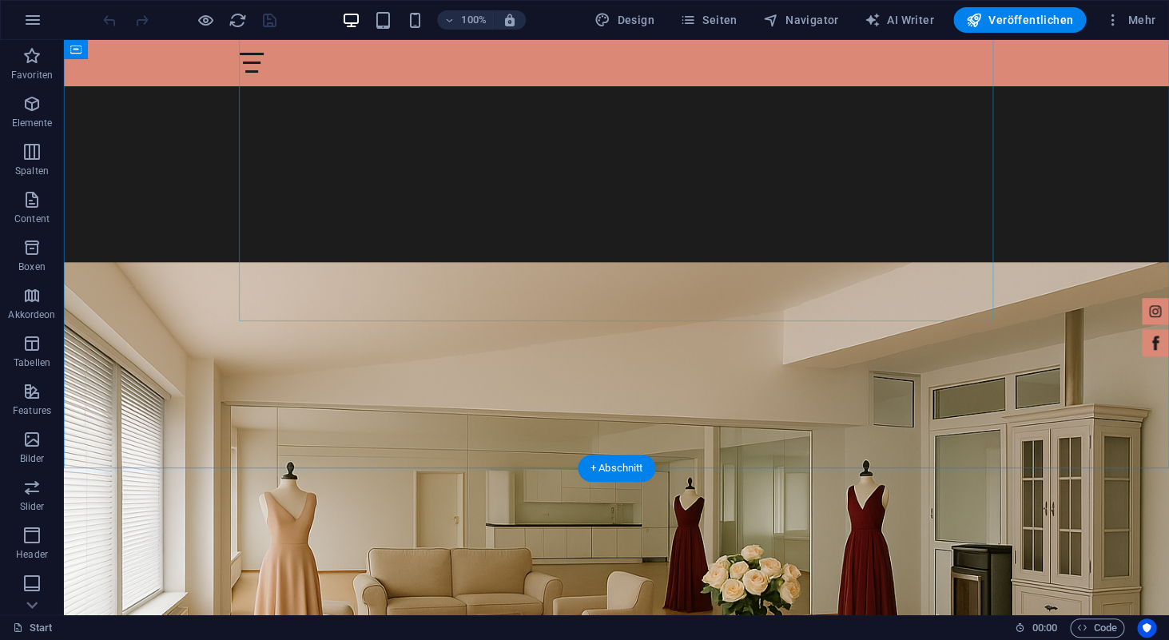
scroll to position [1739, 0]
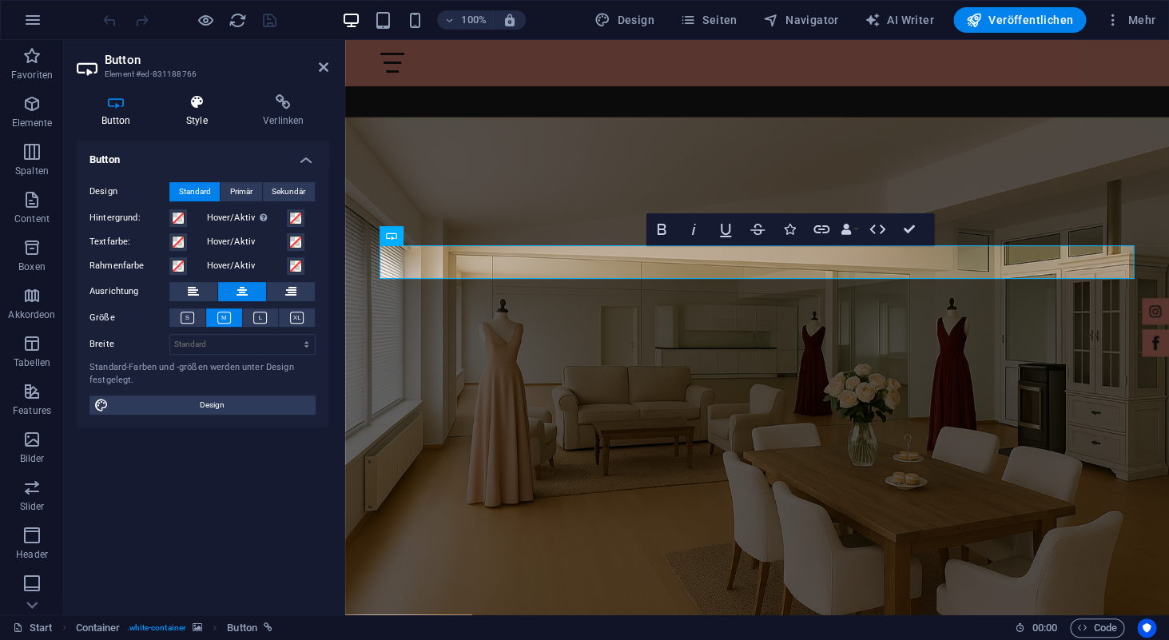
click at [191, 119] on h4 "Style" at bounding box center [199, 111] width 77 height 34
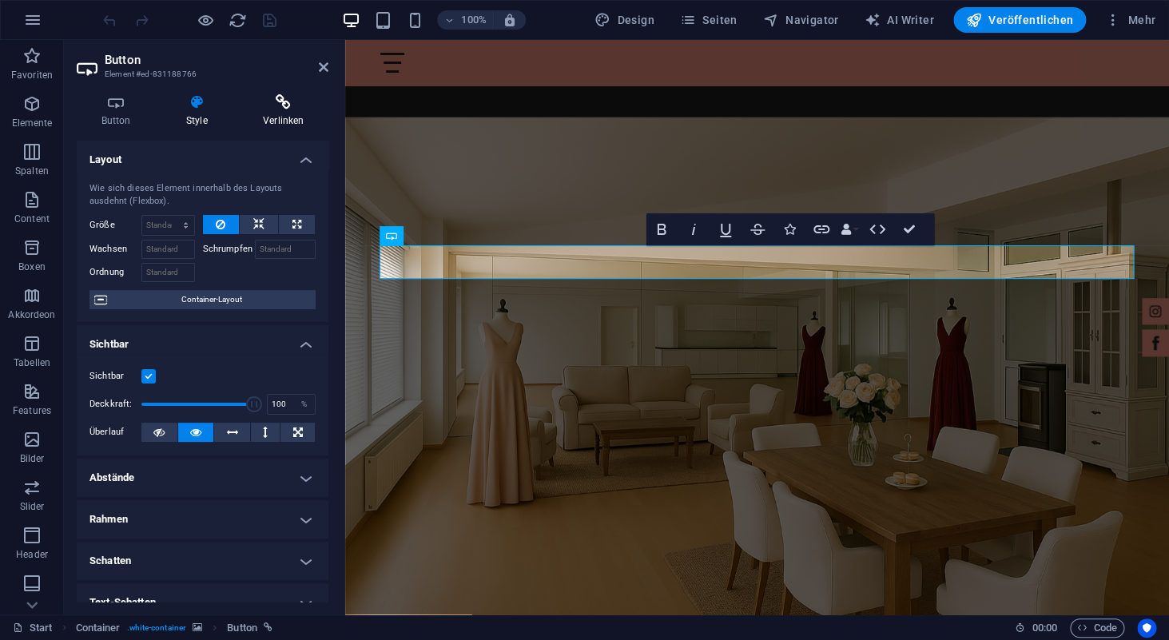
click at [281, 111] on h4 "Verlinken" at bounding box center [283, 111] width 90 height 34
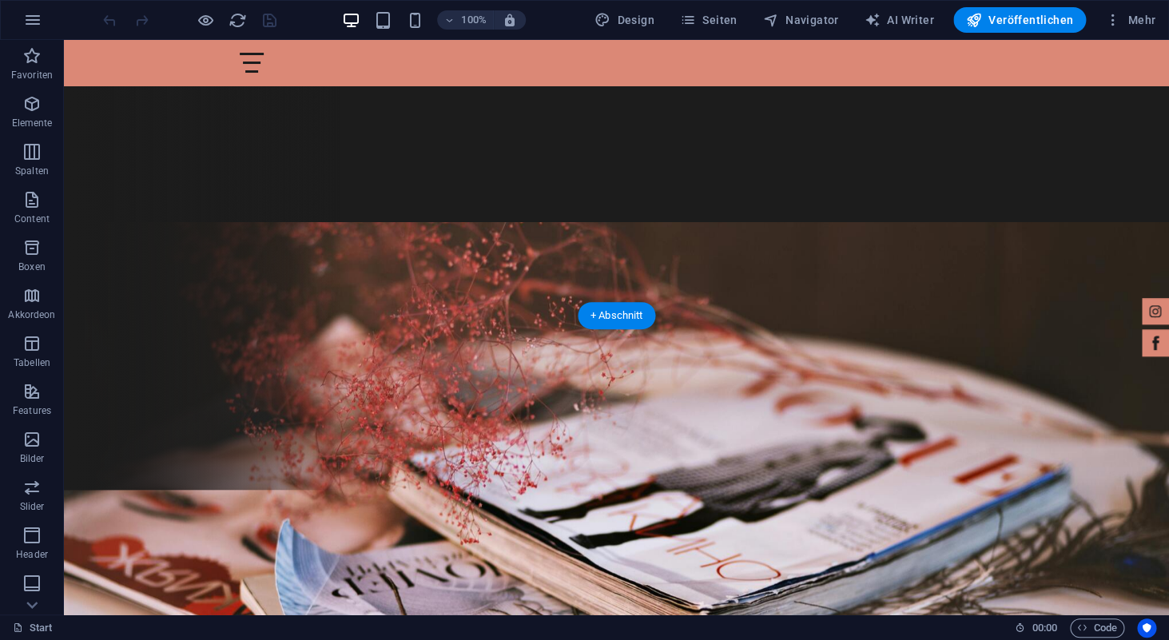
scroll to position [0, 0]
